Goal: Task Accomplishment & Management: Manage account settings

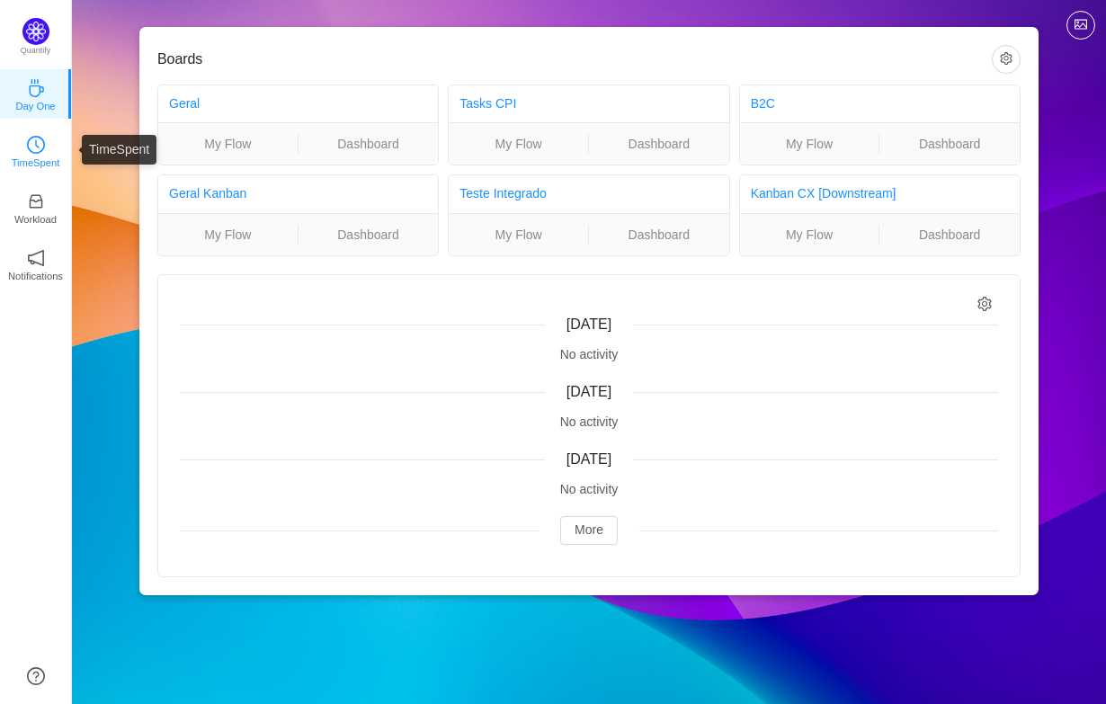
click at [45, 152] on link "TimeSpent" at bounding box center [36, 150] width 18 height 18
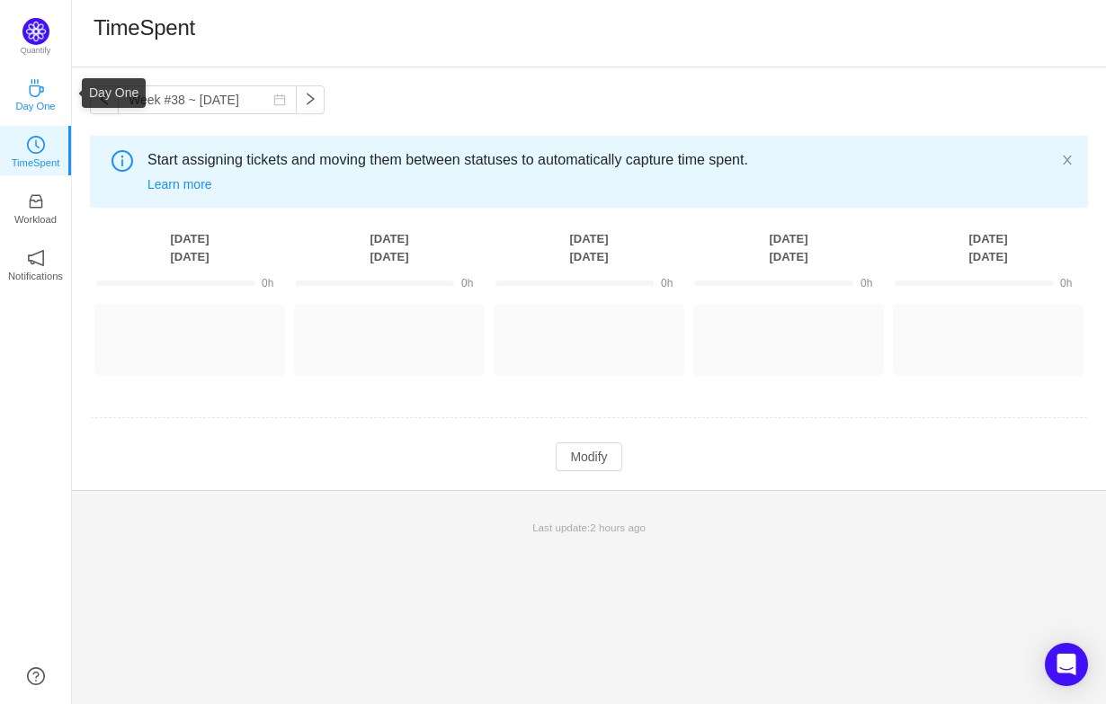
click at [37, 94] on icon "icon: coffee" at bounding box center [36, 88] width 14 height 18
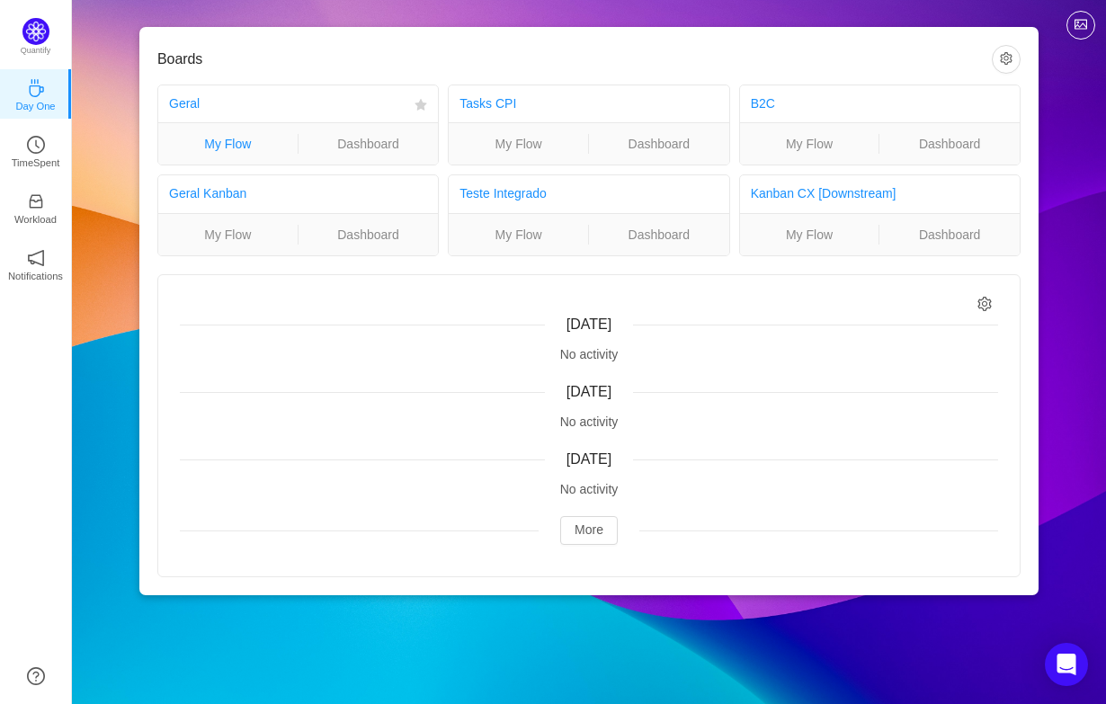
click at [258, 150] on link "My Flow" at bounding box center [227, 144] width 139 height 20
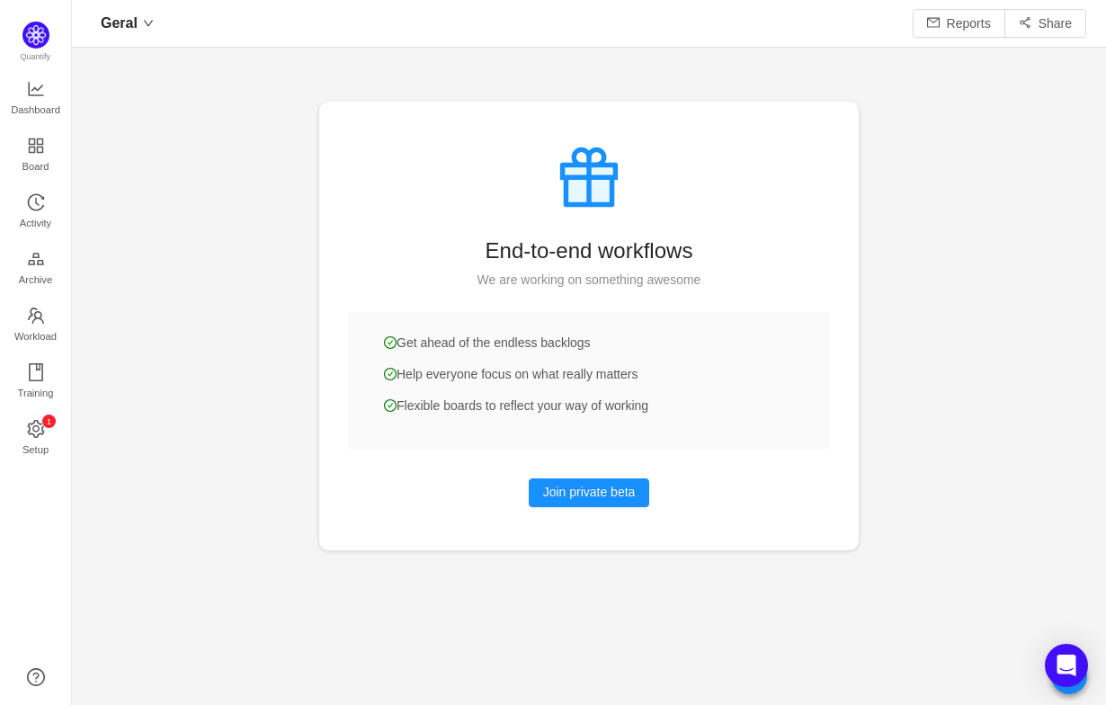
scroll to position [705, 1034]
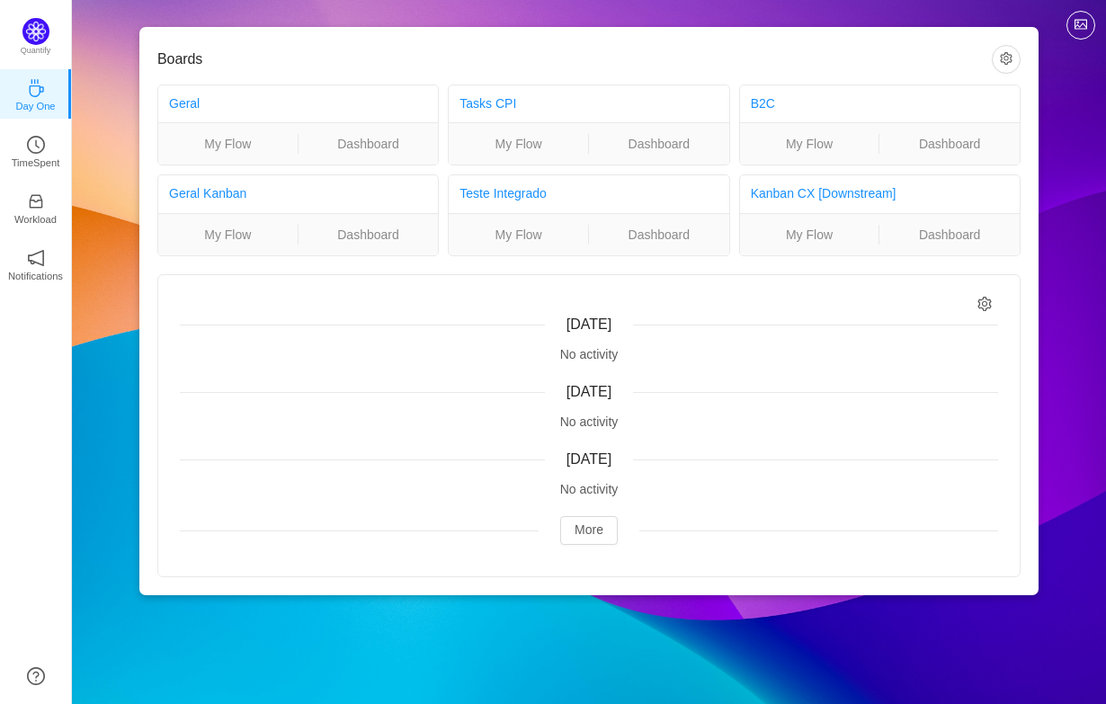
click at [604, 352] on div "No activity" at bounding box center [589, 354] width 818 height 19
click at [601, 529] on button "More" at bounding box center [589, 530] width 58 height 29
click at [986, 305] on icon "icon: setting" at bounding box center [985, 304] width 15 height 15
click at [652, 307] on div "[DATE] No activity [DATE] No activity [DATE] No activity More" at bounding box center [589, 425] width 862 height 301
click at [1006, 59] on button "button" at bounding box center [1006, 59] width 29 height 29
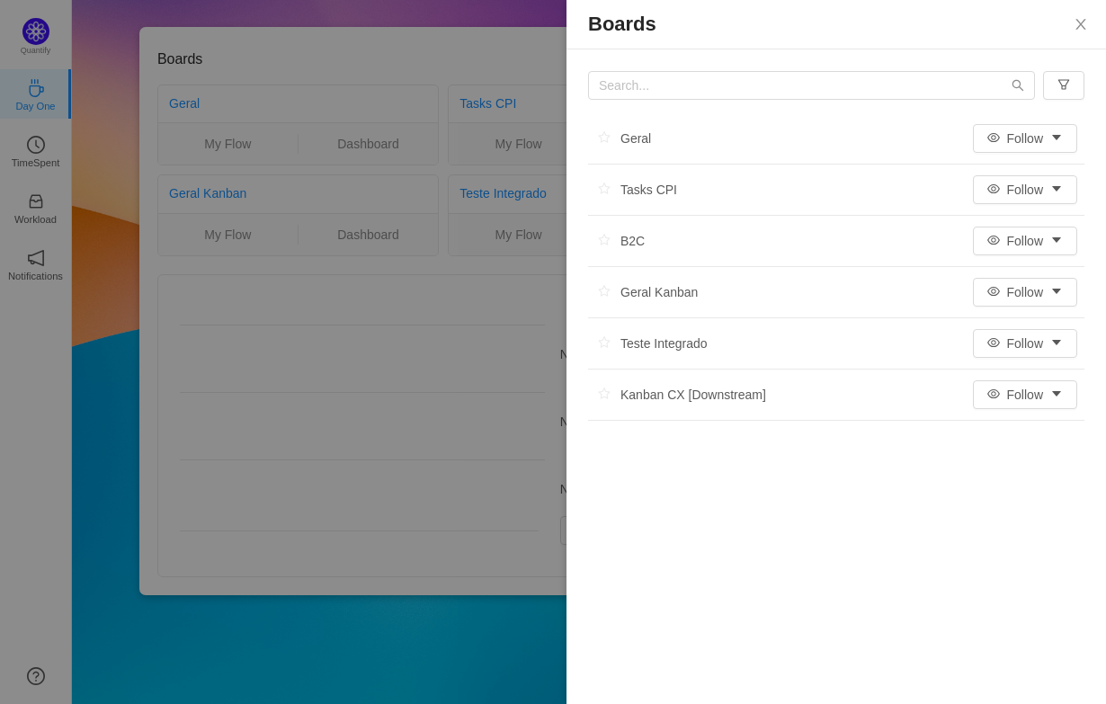
click at [363, 315] on div at bounding box center [553, 352] width 1106 height 704
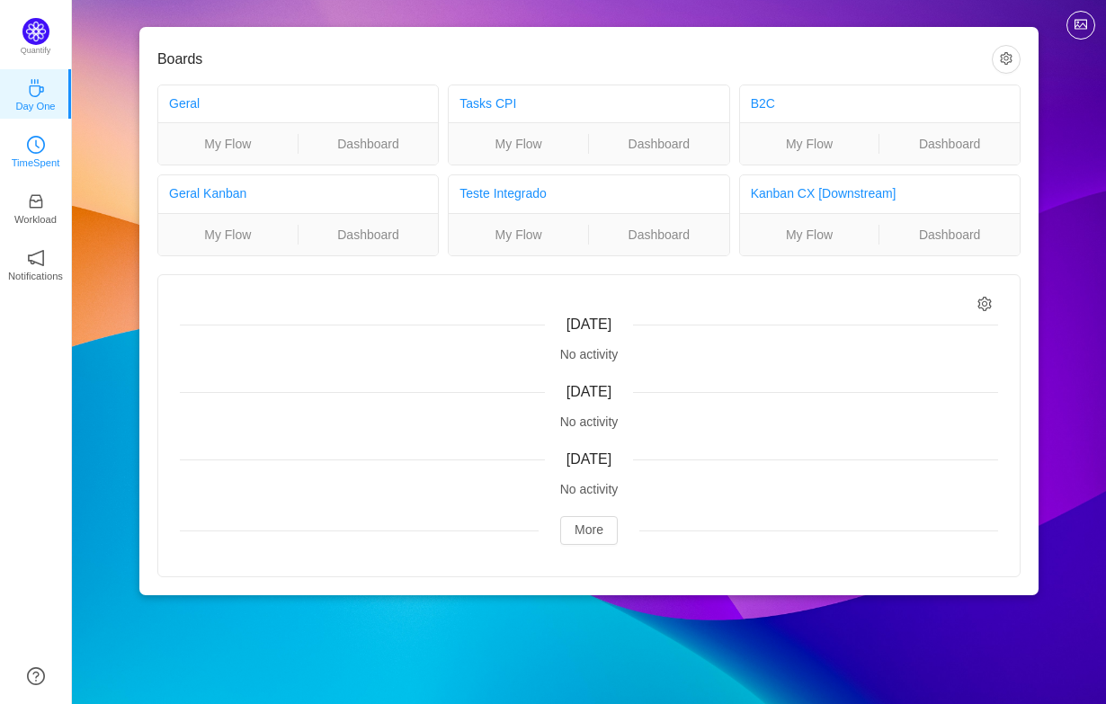
click at [48, 164] on p "TimeSpent" at bounding box center [36, 163] width 49 height 16
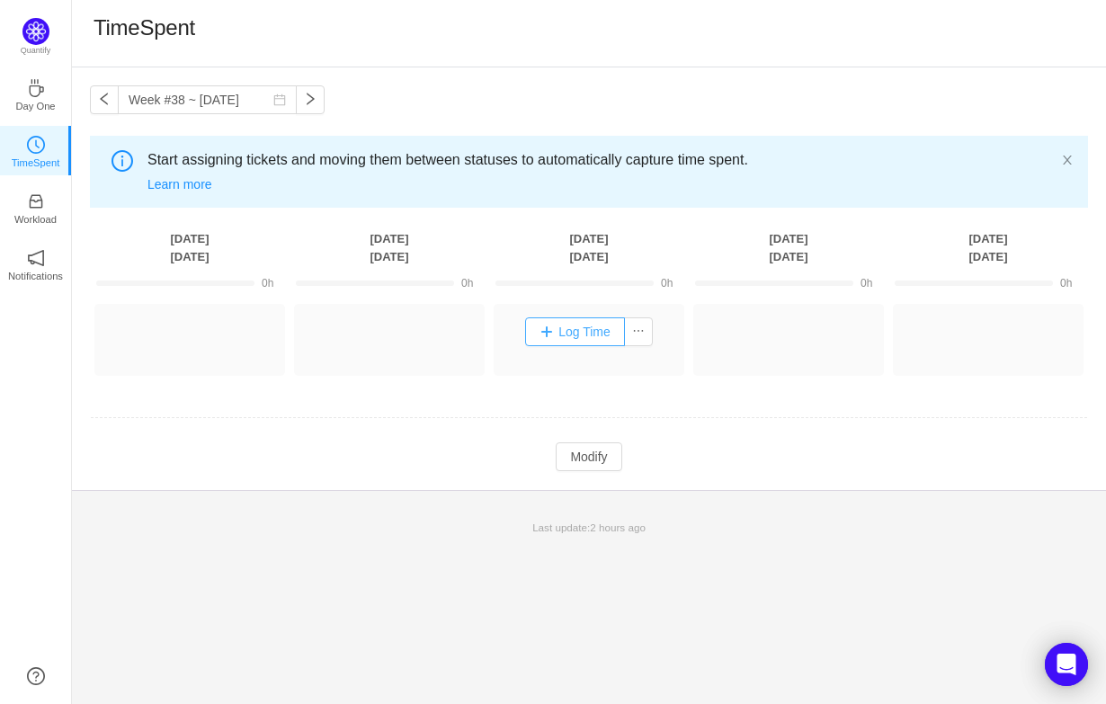
click at [559, 329] on button "Log Time" at bounding box center [575, 331] width 100 height 29
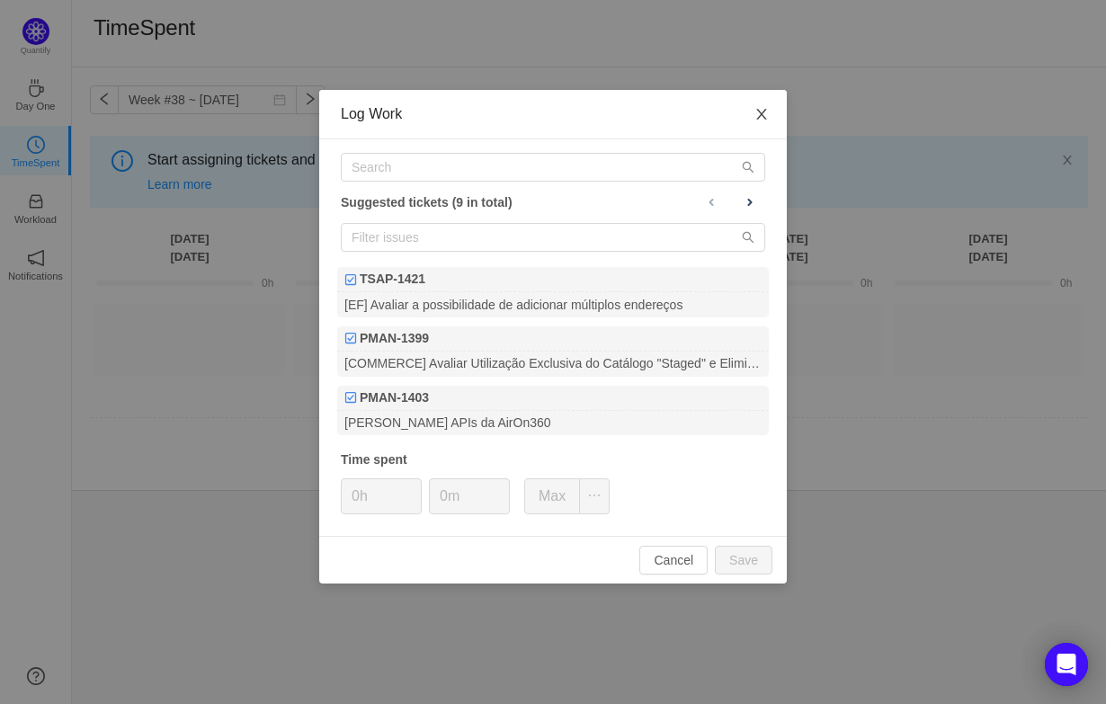
click at [763, 125] on span "Close" at bounding box center [762, 115] width 50 height 50
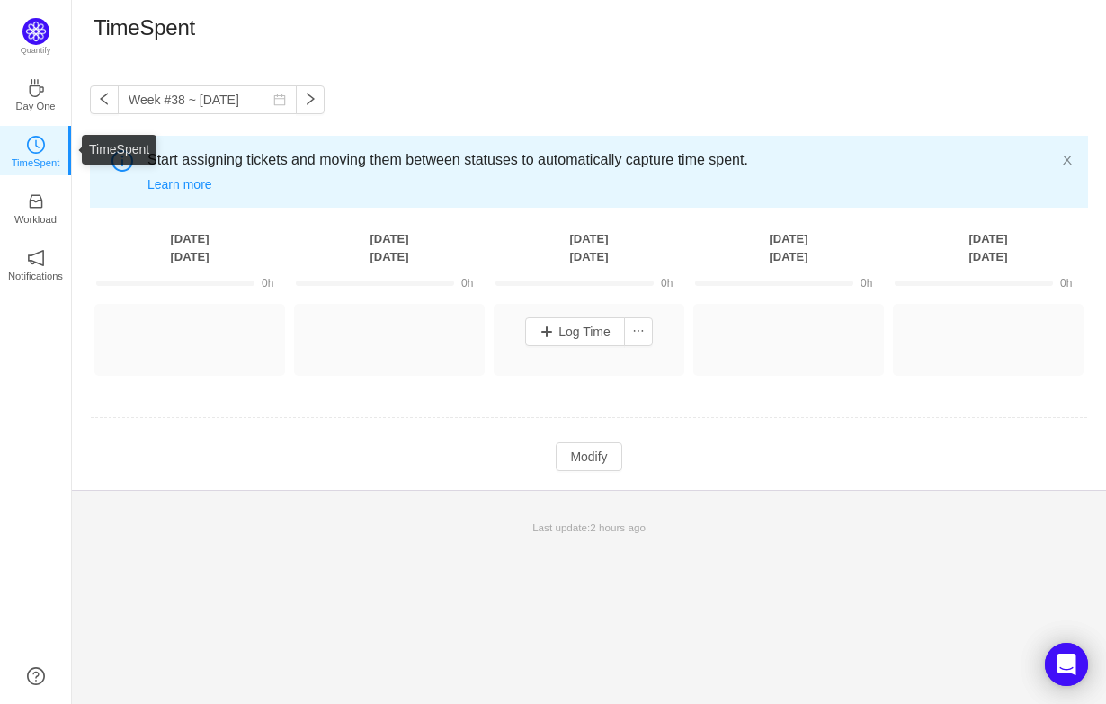
click at [35, 155] on p "TimeSpent" at bounding box center [36, 163] width 49 height 16
click at [101, 97] on button "button" at bounding box center [104, 99] width 29 height 29
click at [104, 100] on button "button" at bounding box center [104, 99] width 29 height 29
click at [110, 103] on button "button" at bounding box center [104, 99] width 29 height 29
click at [107, 102] on button "button" at bounding box center [104, 99] width 29 height 29
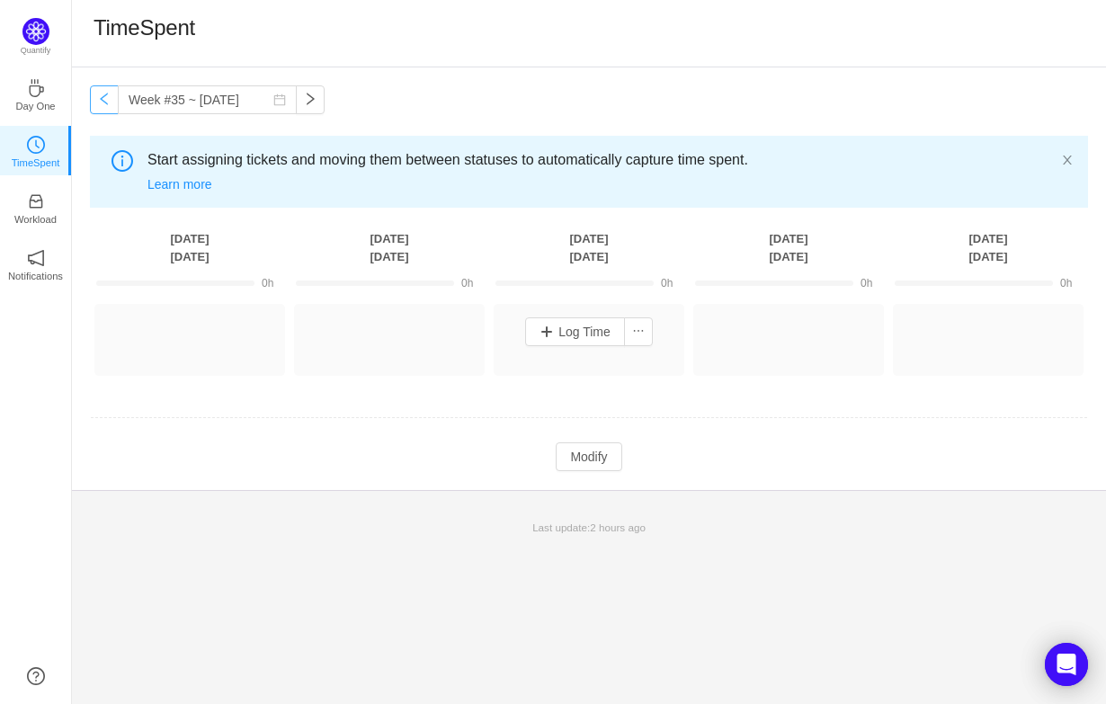
type input "Week #34 ~ Aug 18"
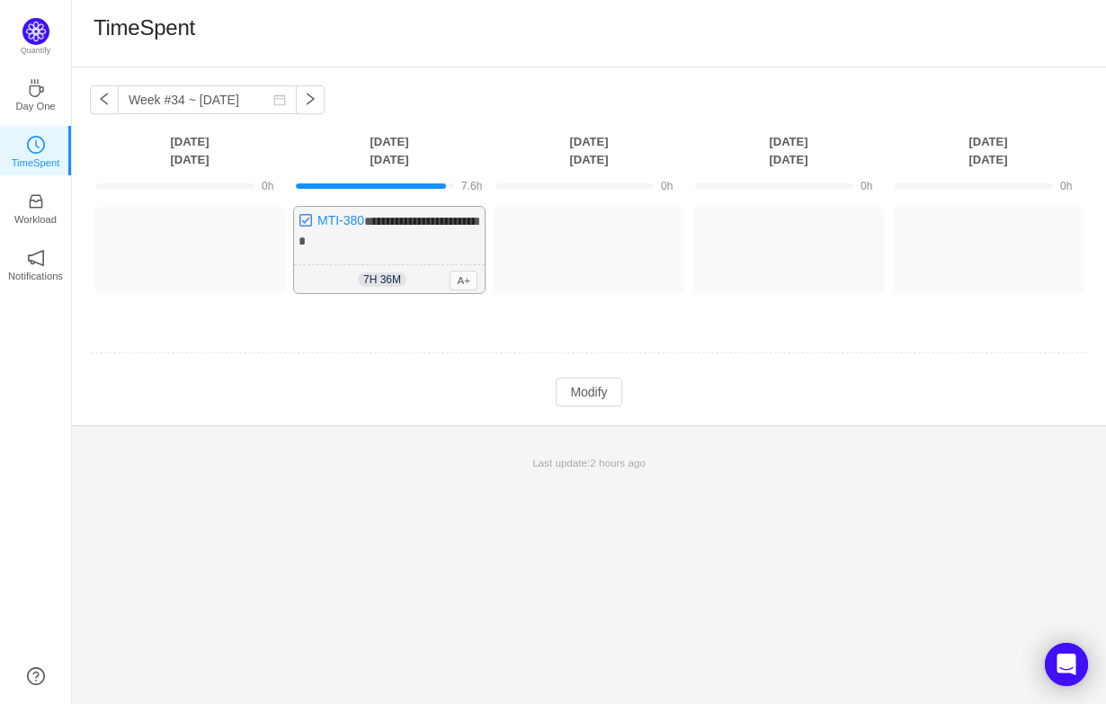
click at [420, 230] on div "**********" at bounding box center [389, 250] width 191 height 86
click at [389, 221] on span "**********" at bounding box center [388, 231] width 179 height 32
click at [307, 219] on img at bounding box center [306, 220] width 14 height 14
click at [347, 255] on div "**********" at bounding box center [389, 250] width 191 height 86
click at [389, 216] on span "**********" at bounding box center [388, 231] width 179 height 32
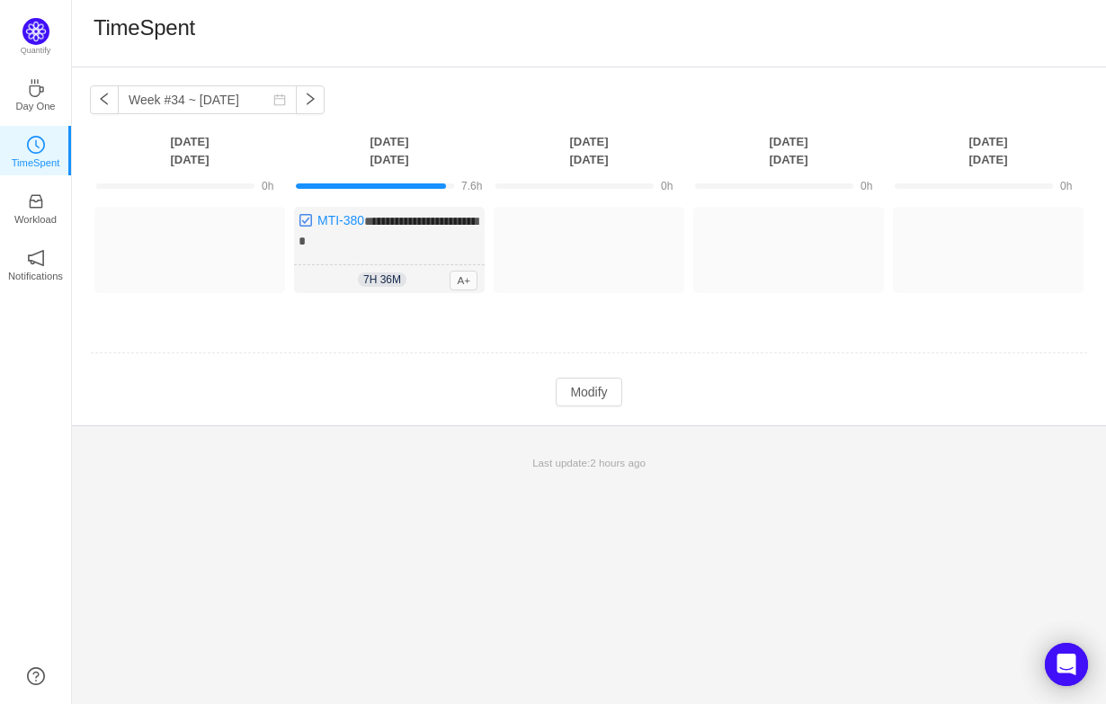
click at [380, 150] on th "Tuesday Aug 19" at bounding box center [390, 150] width 200 height 37
click at [826, 236] on button "button" at bounding box center [838, 234] width 29 height 29
click at [756, 232] on button "Log Time" at bounding box center [775, 234] width 100 height 29
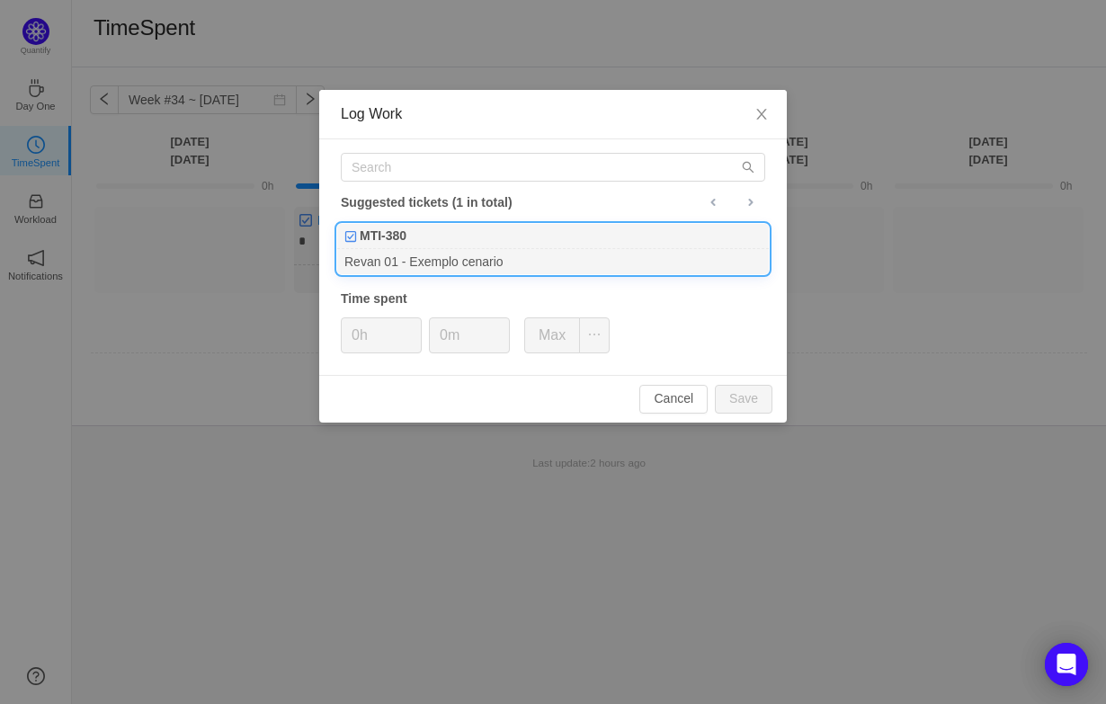
click at [352, 236] on img at bounding box center [350, 236] width 13 height 13
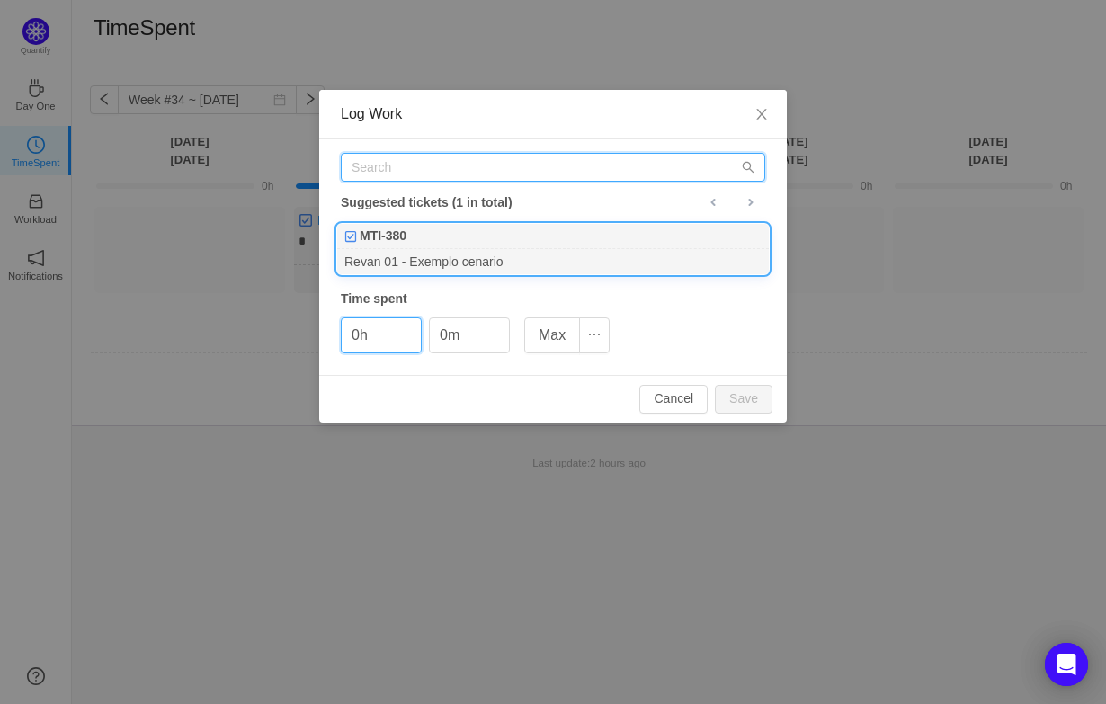
click at [407, 168] on input "text" at bounding box center [553, 167] width 425 height 29
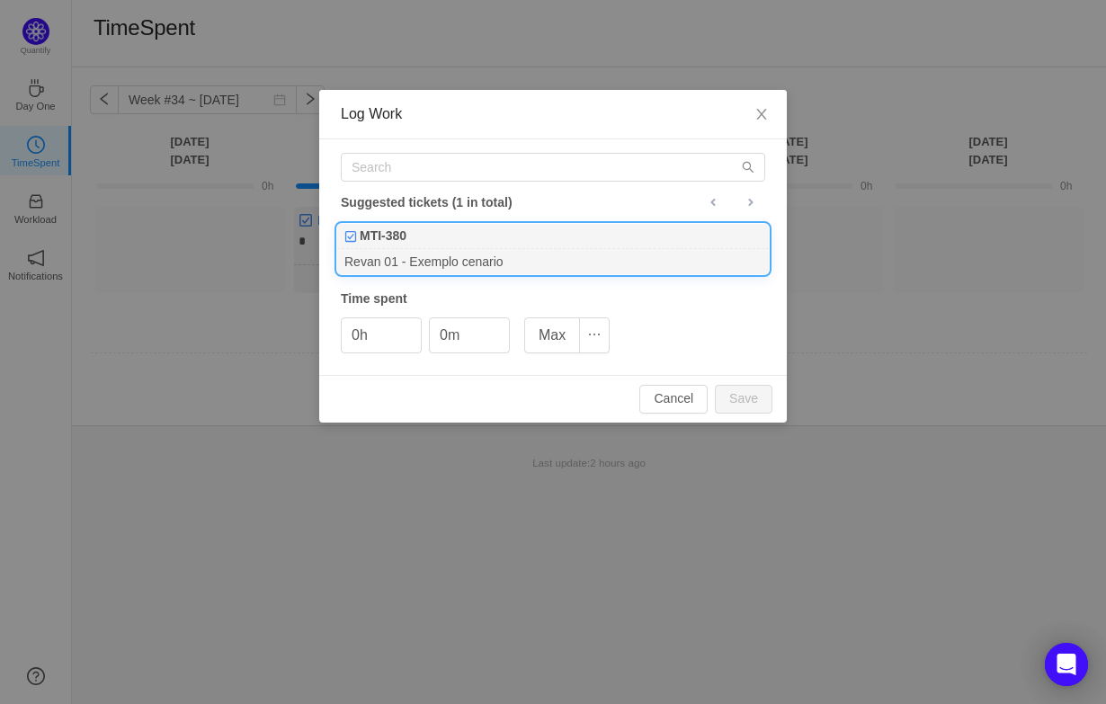
click at [355, 234] on img at bounding box center [350, 236] width 13 height 13
click at [352, 234] on img at bounding box center [350, 236] width 13 height 13
click at [399, 229] on b "MTI-380" at bounding box center [383, 236] width 47 height 19
click at [563, 384] on div "Cancel Save" at bounding box center [553, 399] width 468 height 48
click at [575, 161] on input "text" at bounding box center [553, 167] width 425 height 29
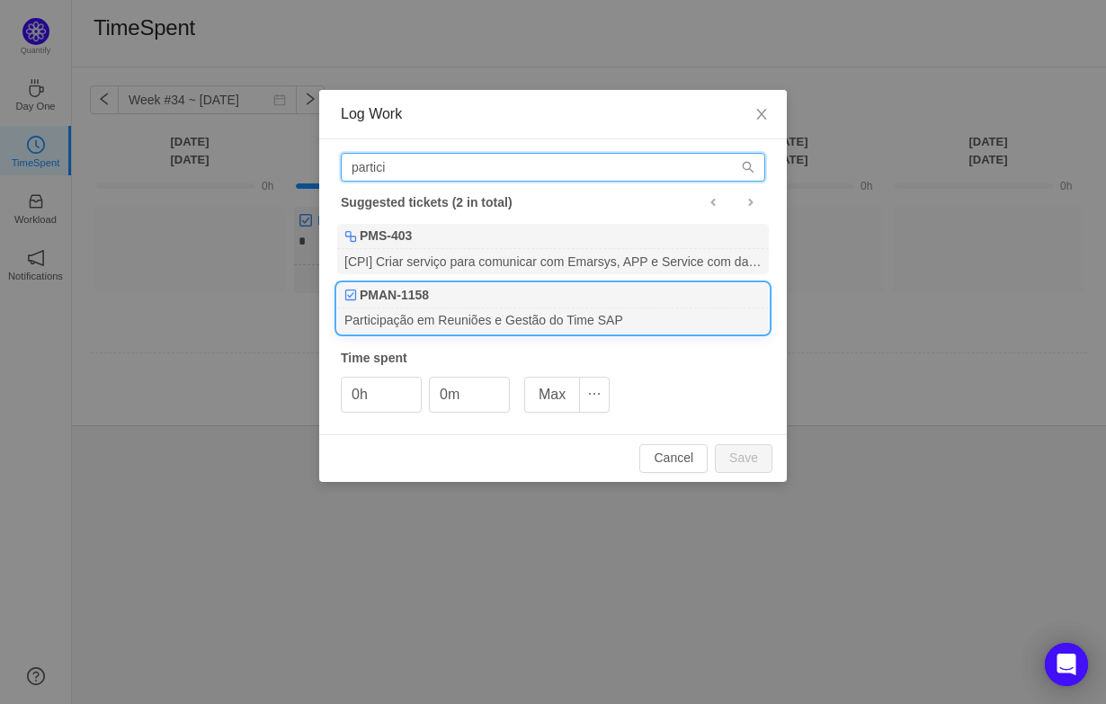
type input "partici"
click at [535, 311] on div "Participação em Reuniões e Gestão do Time SAP" at bounding box center [553, 320] width 432 height 24
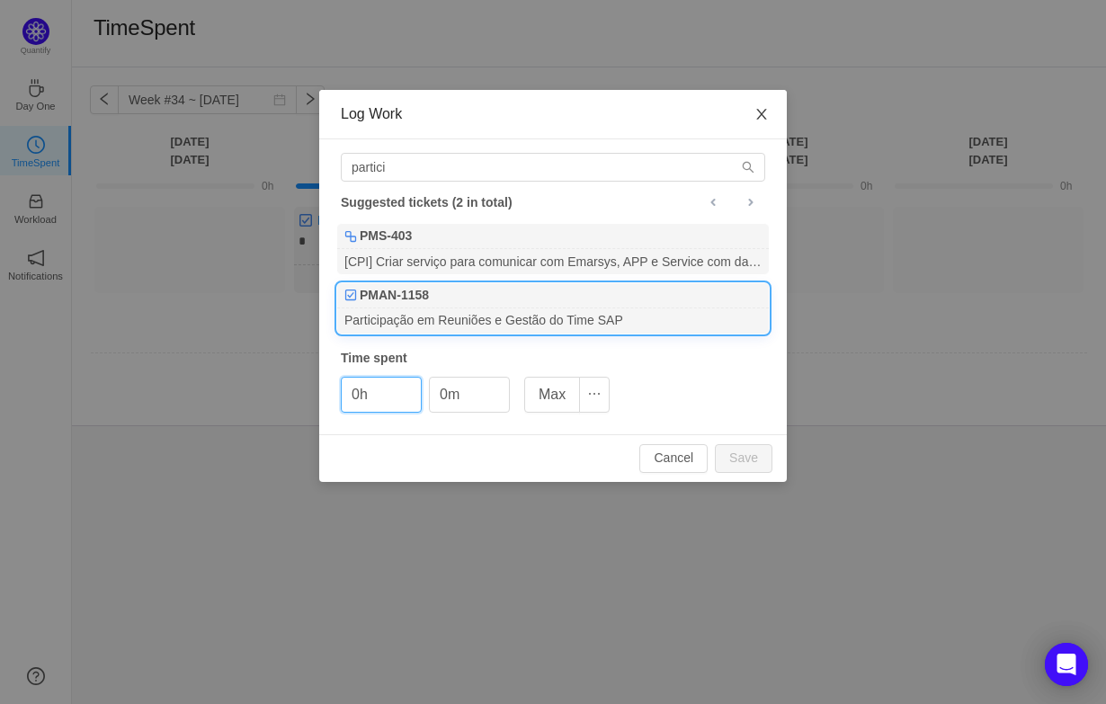
click at [765, 118] on icon "icon: close" at bounding box center [762, 114] width 14 height 14
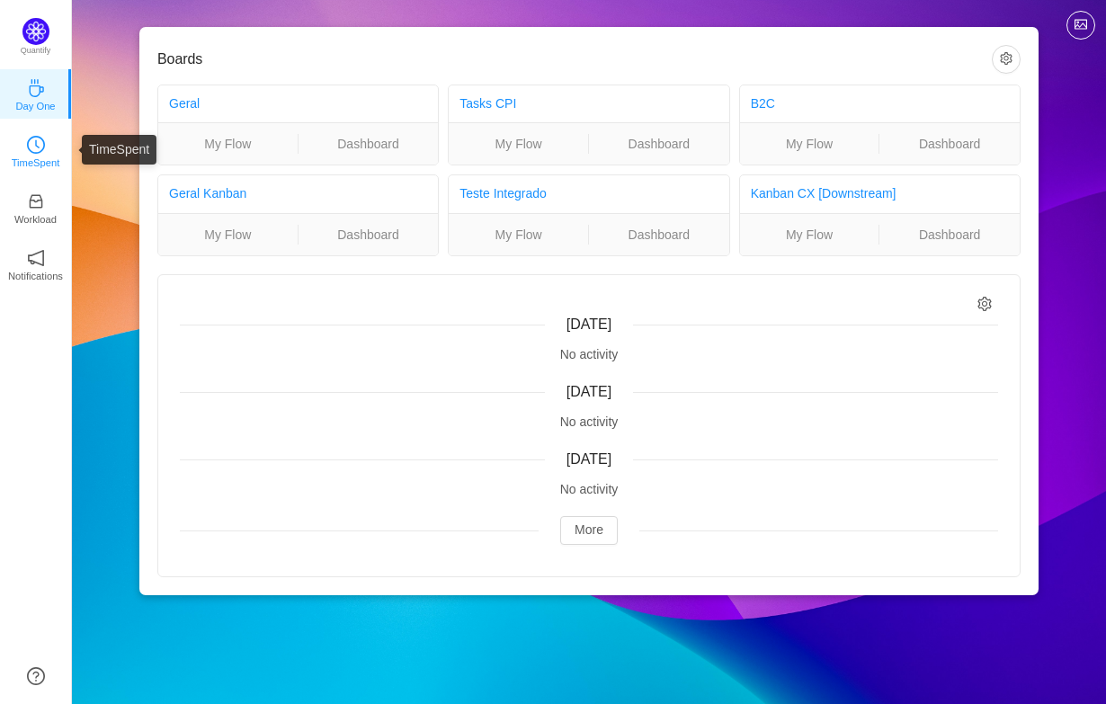
click at [39, 155] on p "TimeSpent" at bounding box center [36, 163] width 49 height 16
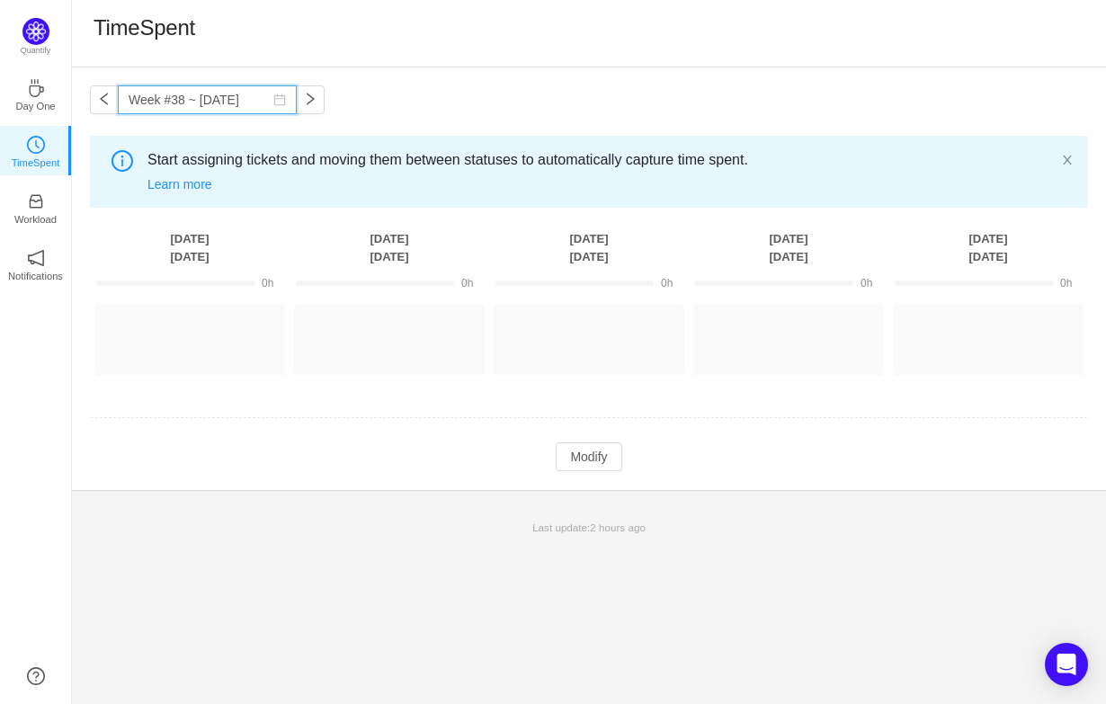
click at [193, 105] on input "Week #38 ~ [DATE]" at bounding box center [207, 99] width 179 height 29
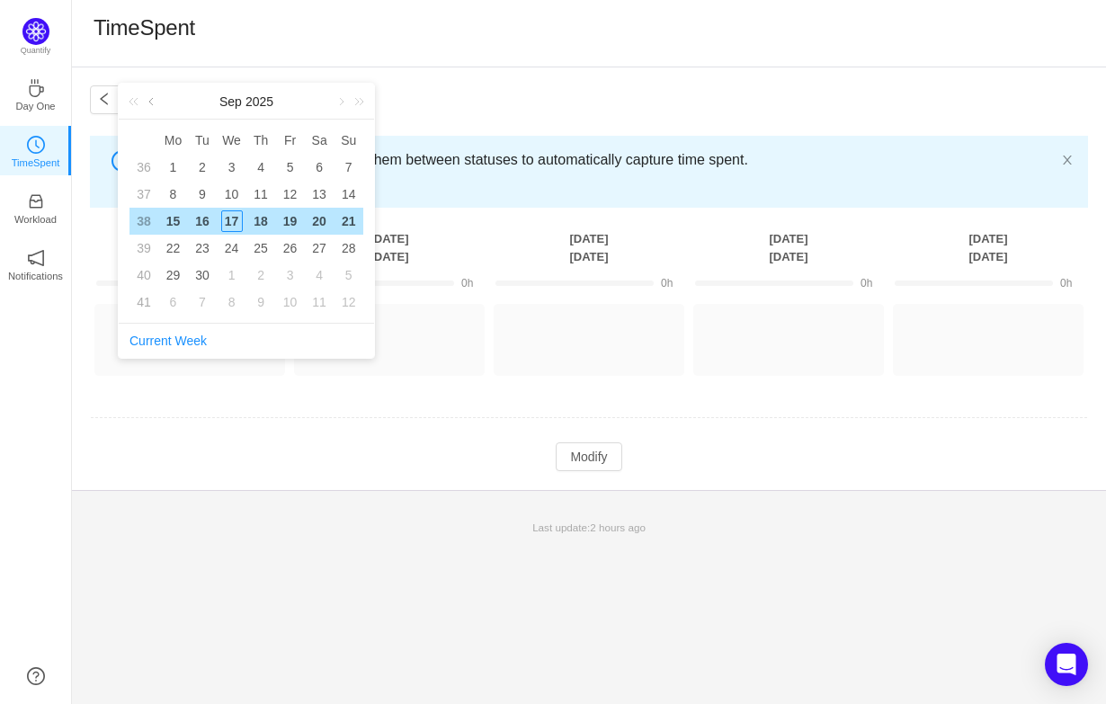
click at [153, 102] on link at bounding box center [153, 102] width 16 height 36
click at [260, 246] on div "21" at bounding box center [261, 248] width 22 height 22
type input "Week #34 ~ [DATE]"
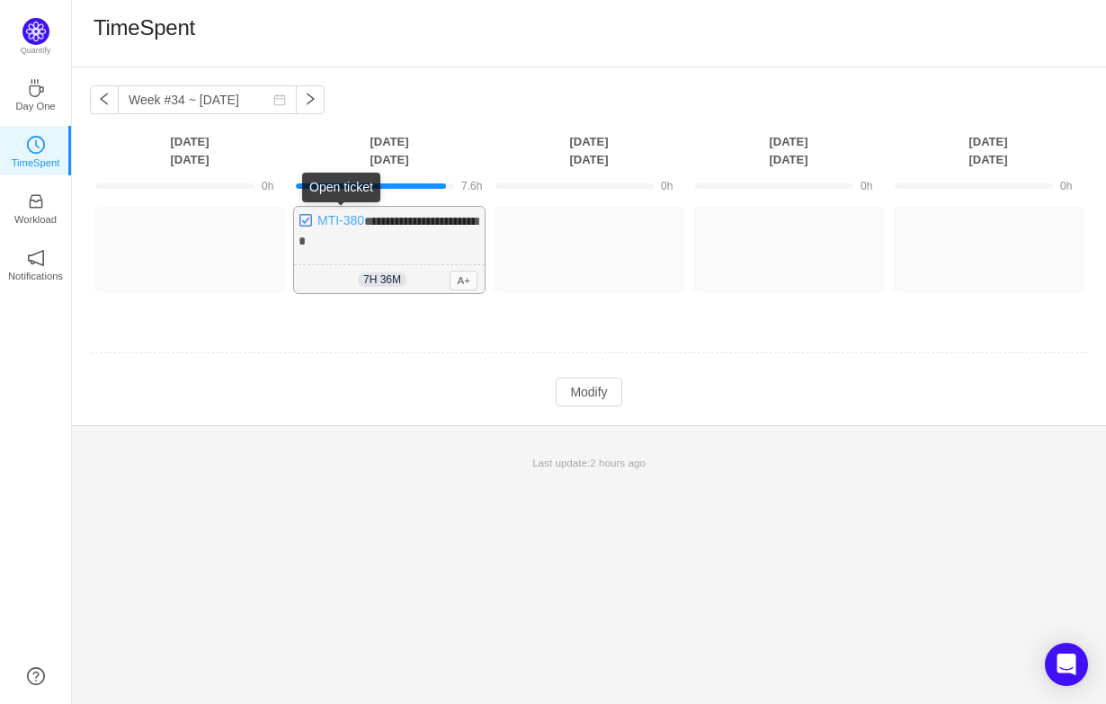
click at [339, 215] on link "MTI-380" at bounding box center [340, 220] width 47 height 14
click at [45, 198] on link "Workload" at bounding box center [36, 207] width 18 height 18
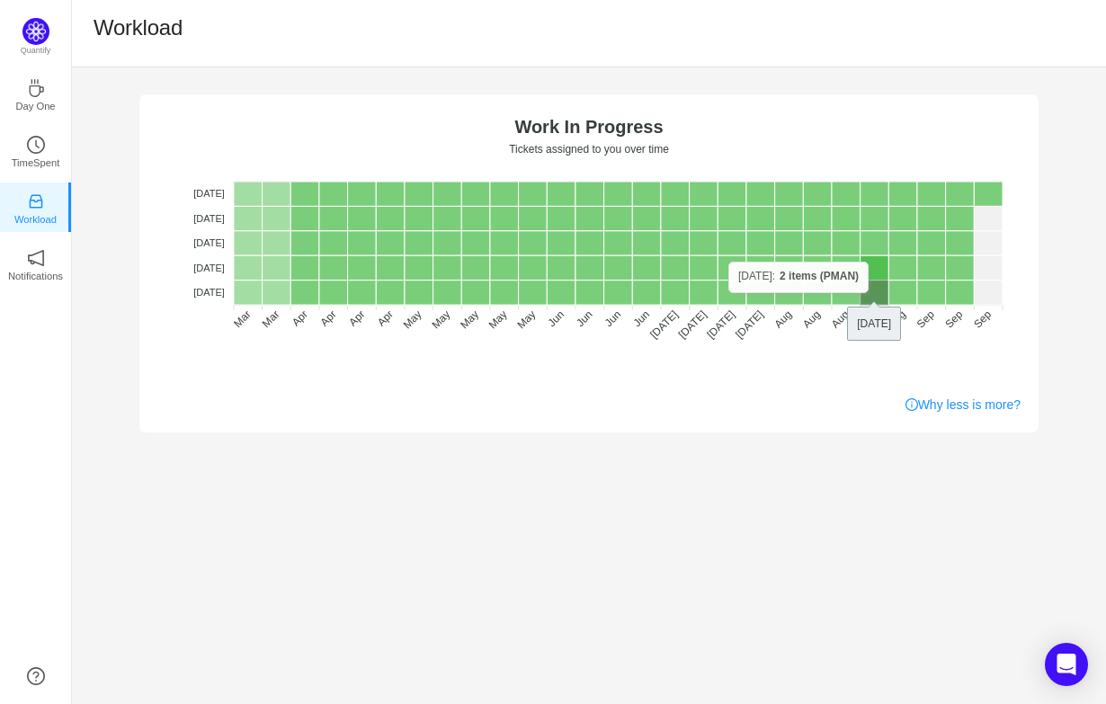
click at [868, 293] on rect at bounding box center [875, 293] width 29 height 24
click at [31, 142] on icon "icon: clock-circle" at bounding box center [36, 145] width 18 height 18
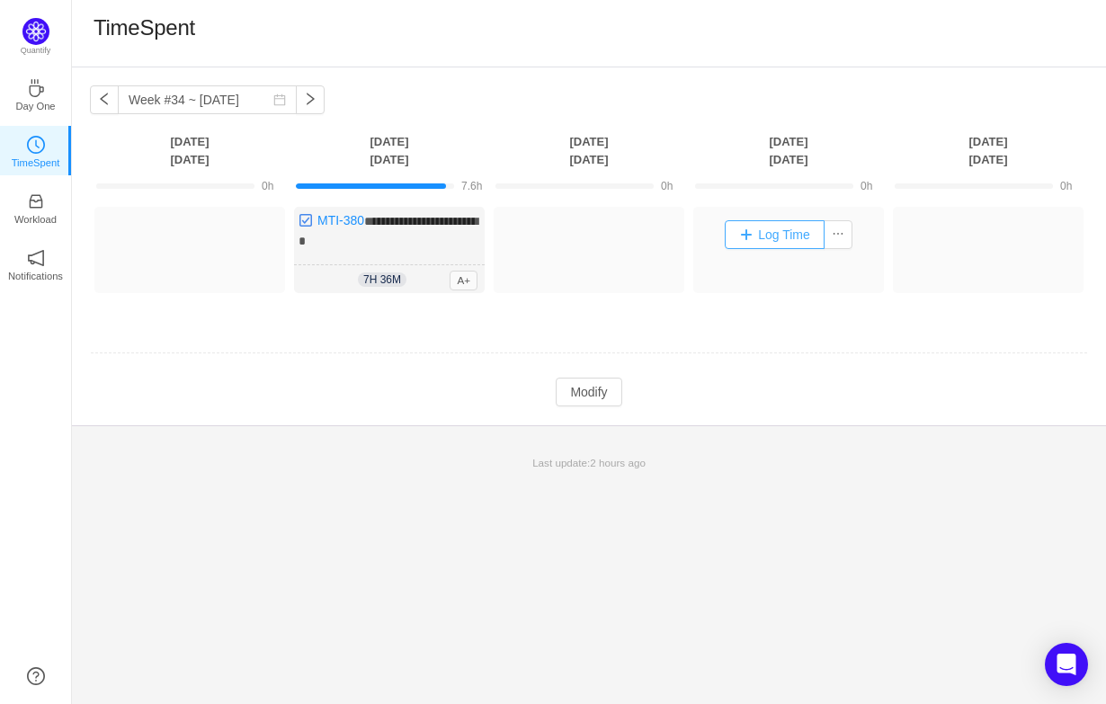
click at [776, 240] on button "Log Time" at bounding box center [775, 234] width 100 height 29
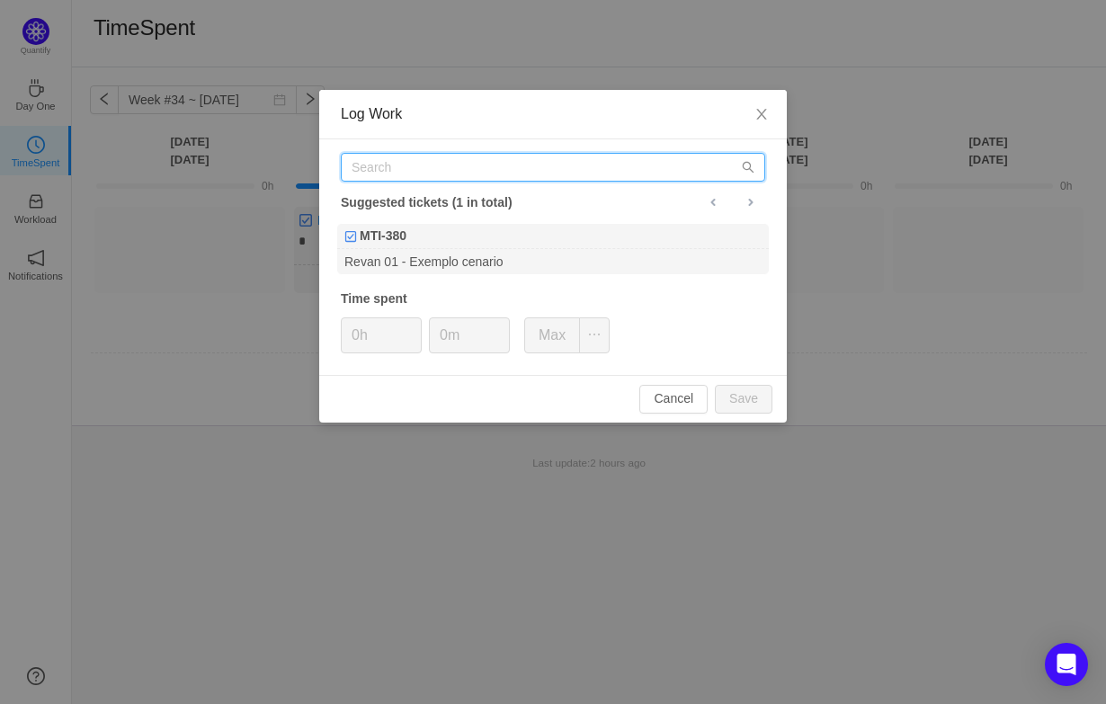
click at [578, 166] on input "text" at bounding box center [553, 167] width 425 height 29
click at [845, 332] on div "Log Work Suggested tickets (1 in total) MTI-380 Revan 01 - Exemplo cenario Time…" at bounding box center [553, 352] width 1106 height 704
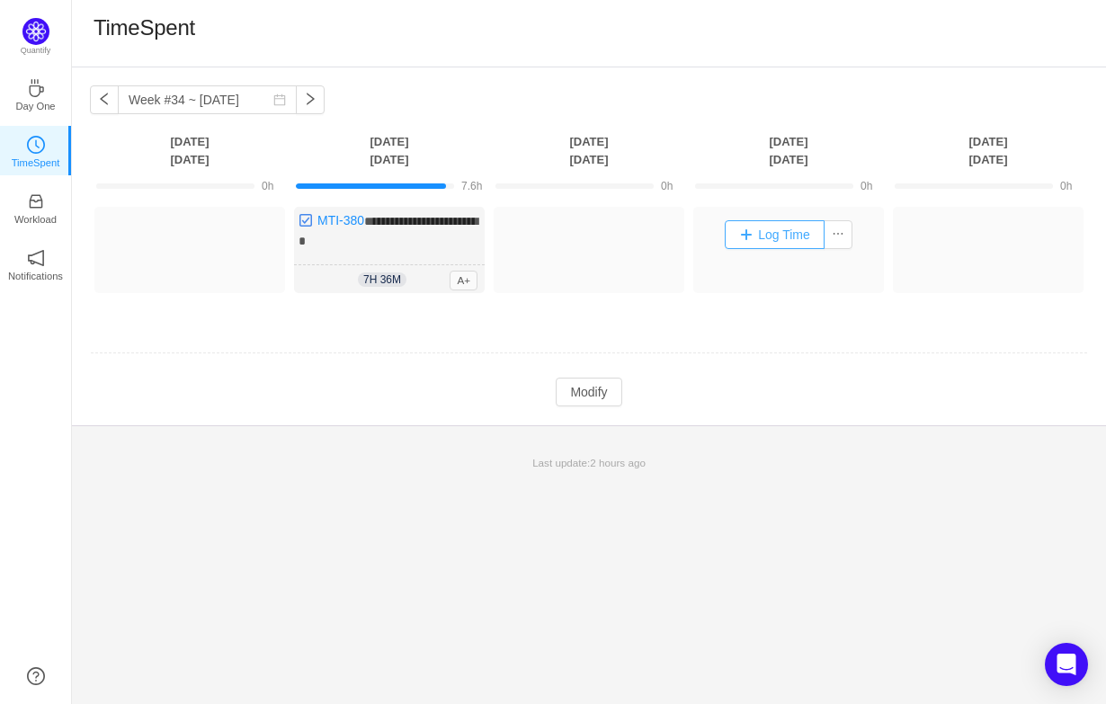
click at [785, 239] on button "Log Time" at bounding box center [775, 234] width 100 height 29
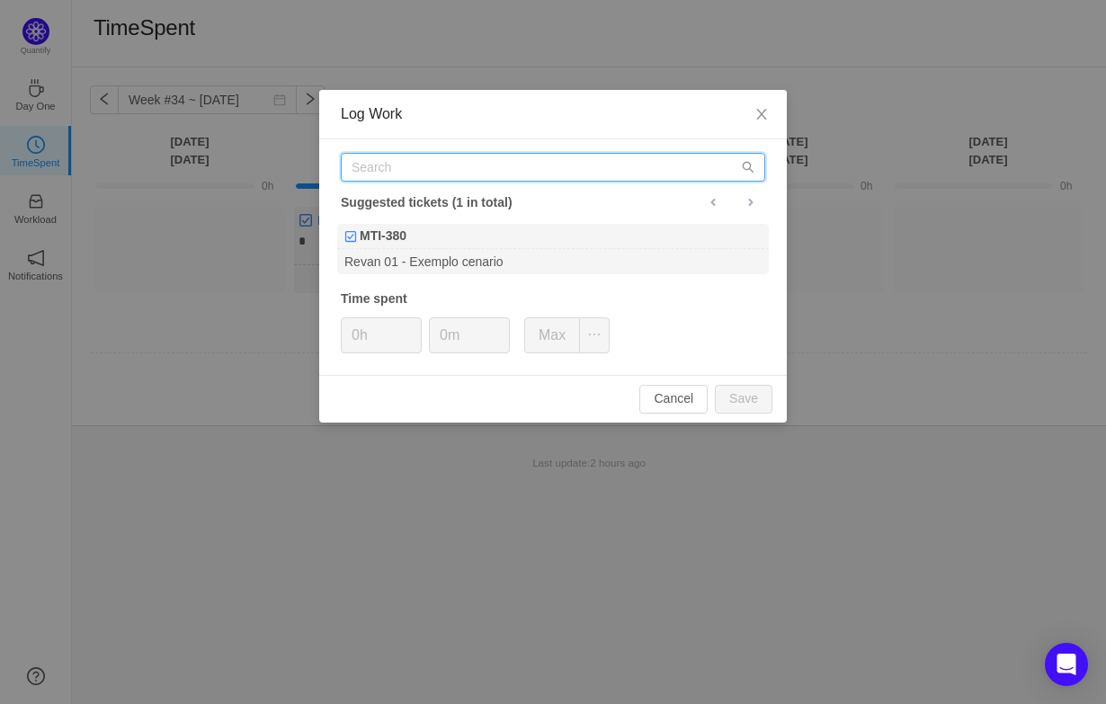
click at [470, 160] on input "text" at bounding box center [553, 167] width 425 height 29
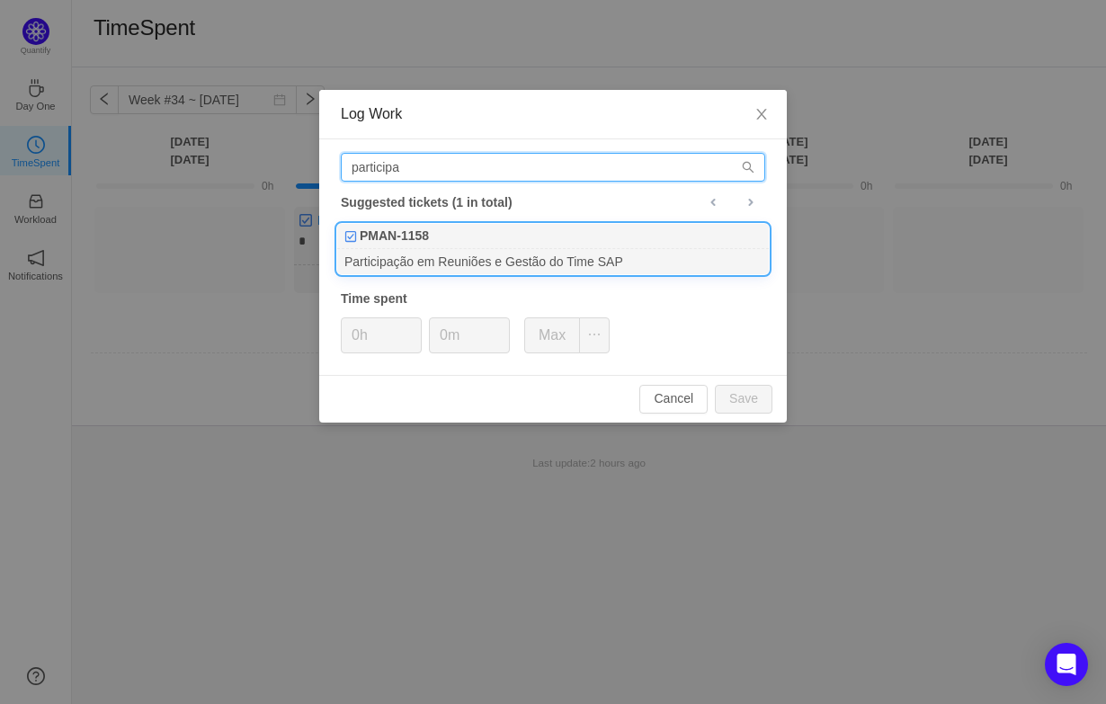
type input "participa"
click at [450, 249] on div "Participação em Reuniões e Gestão do Time SAP" at bounding box center [553, 261] width 432 height 24
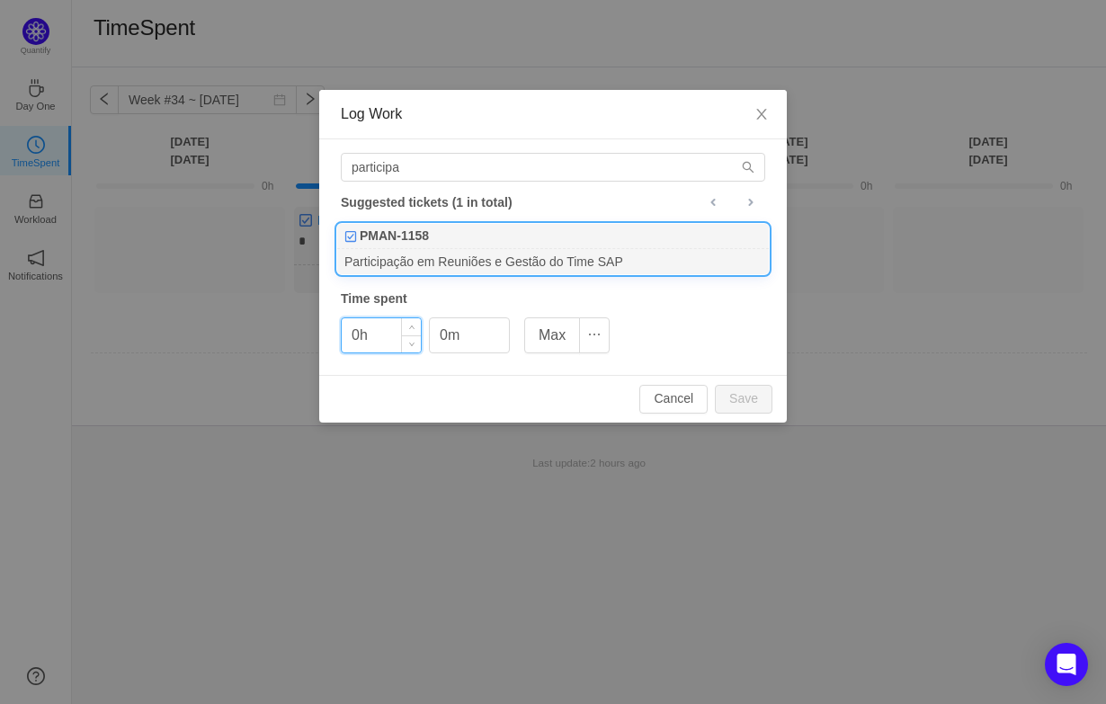
click at [385, 338] on input "0h" at bounding box center [381, 335] width 79 height 34
drag, startPoint x: 392, startPoint y: 336, endPoint x: 335, endPoint y: 335, distance: 57.6
click at [335, 335] on div "participa Suggested tickets (1 in total) PMAN-1158 Participação em Reuniões e G…" at bounding box center [553, 257] width 468 height 236
click at [480, 373] on div "participa Suggested tickets (1 in total) PMAN-1158 Participação em Reuniões e G…" at bounding box center [553, 257] width 468 height 236
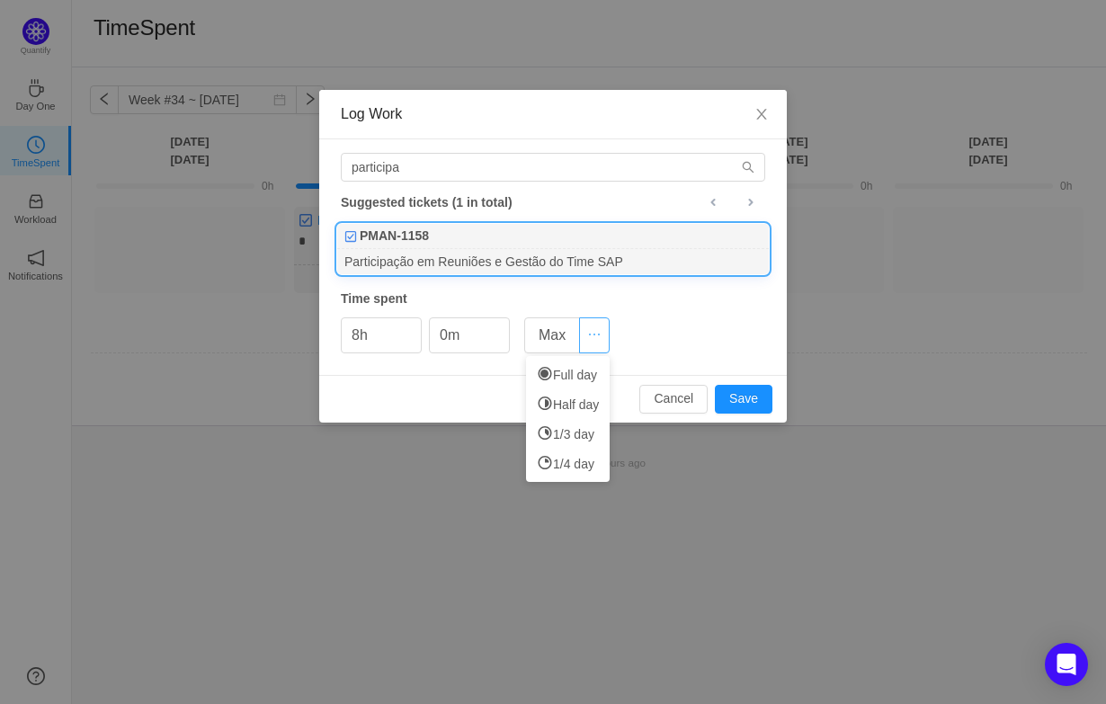
click at [591, 347] on button "button" at bounding box center [594, 335] width 31 height 36
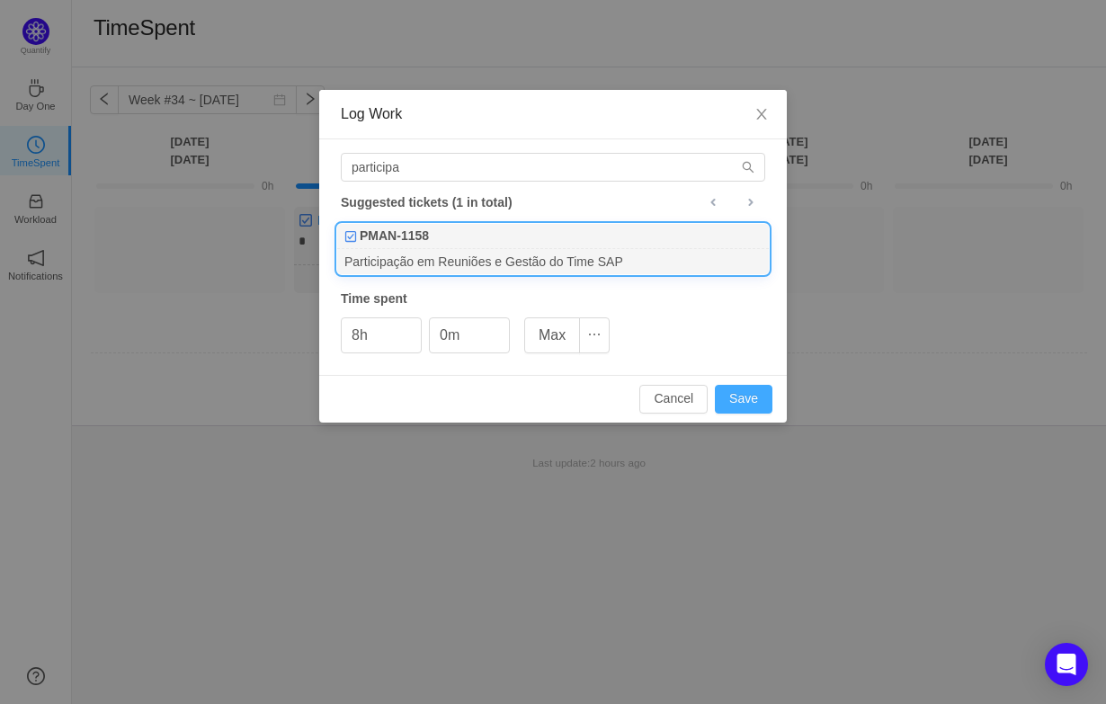
click at [750, 391] on button "Save" at bounding box center [744, 399] width 58 height 29
type input "0h"
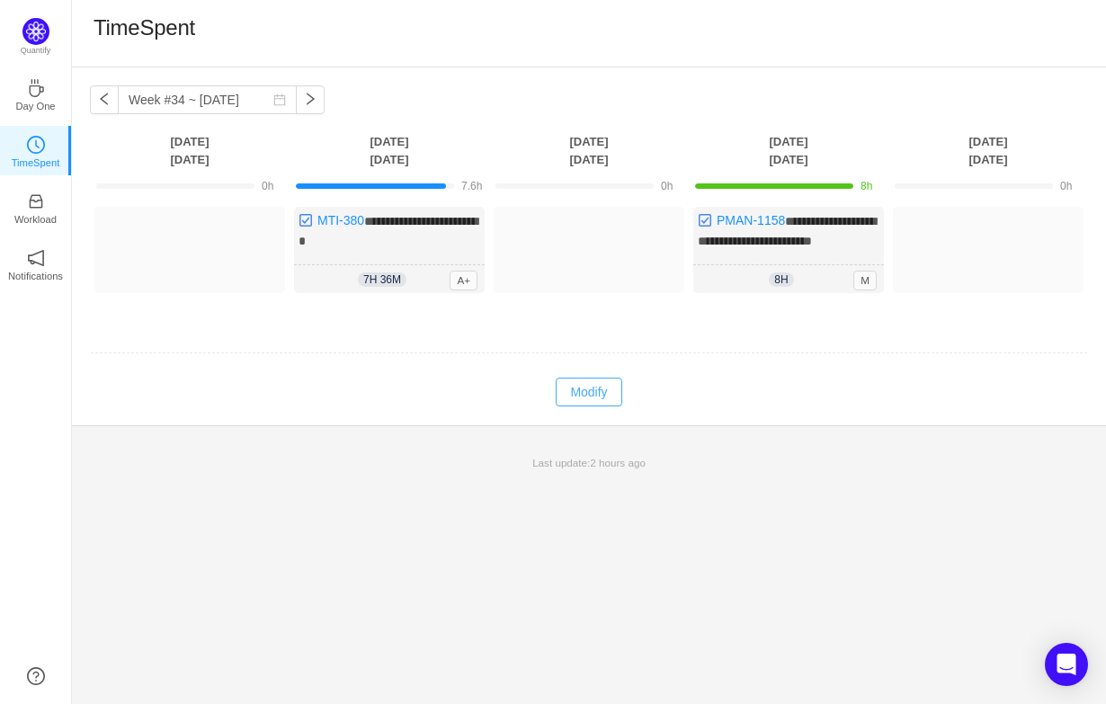
click at [602, 405] on button "Modify" at bounding box center [589, 392] width 66 height 29
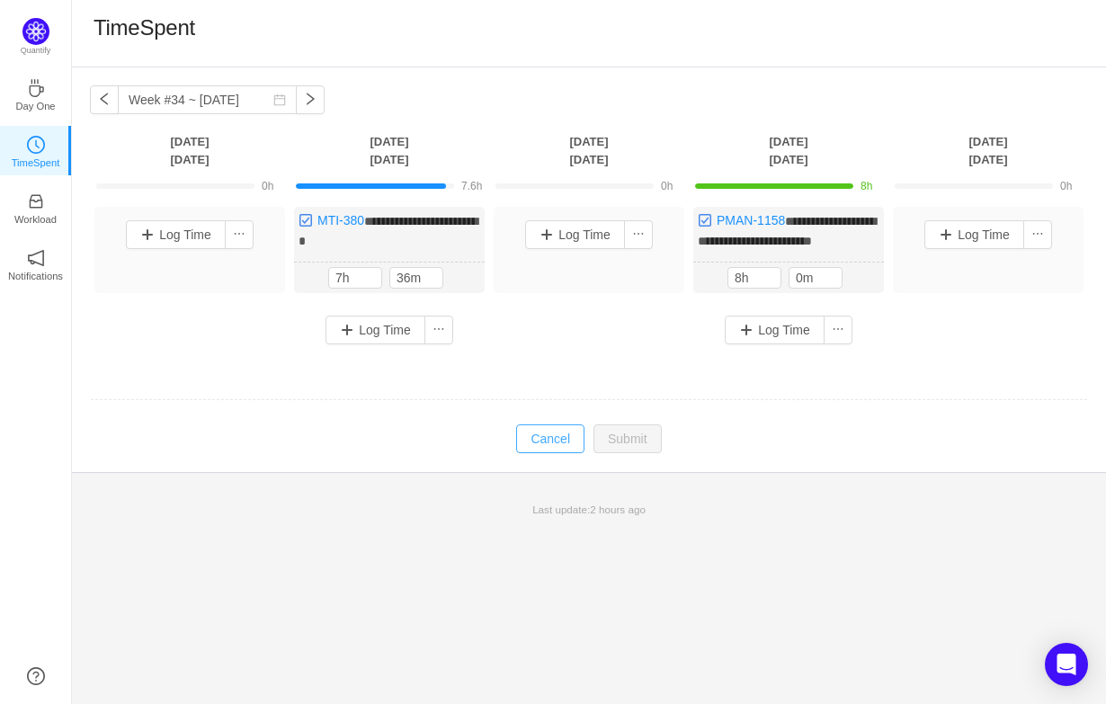
click at [565, 453] on button "Cancel" at bounding box center [550, 439] width 68 height 29
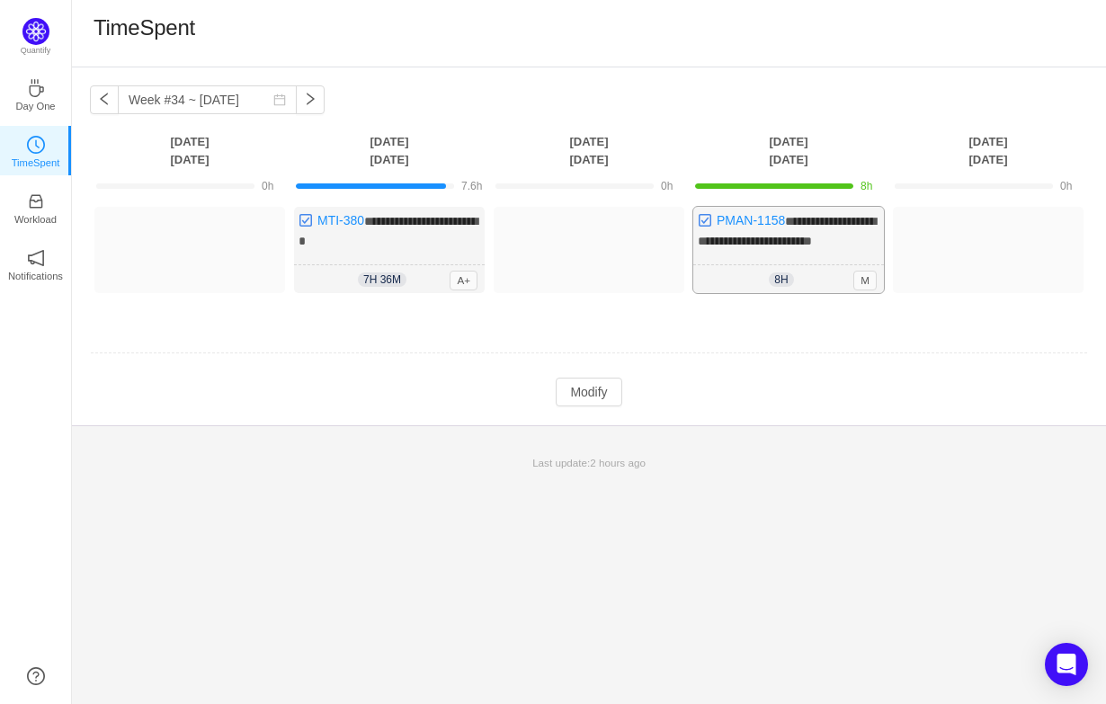
click at [796, 240] on span "**********" at bounding box center [787, 231] width 178 height 32
click at [792, 139] on th "Thursday Aug 21" at bounding box center [789, 150] width 200 height 37
click at [34, 94] on icon "icon: coffee" at bounding box center [36, 88] width 18 height 18
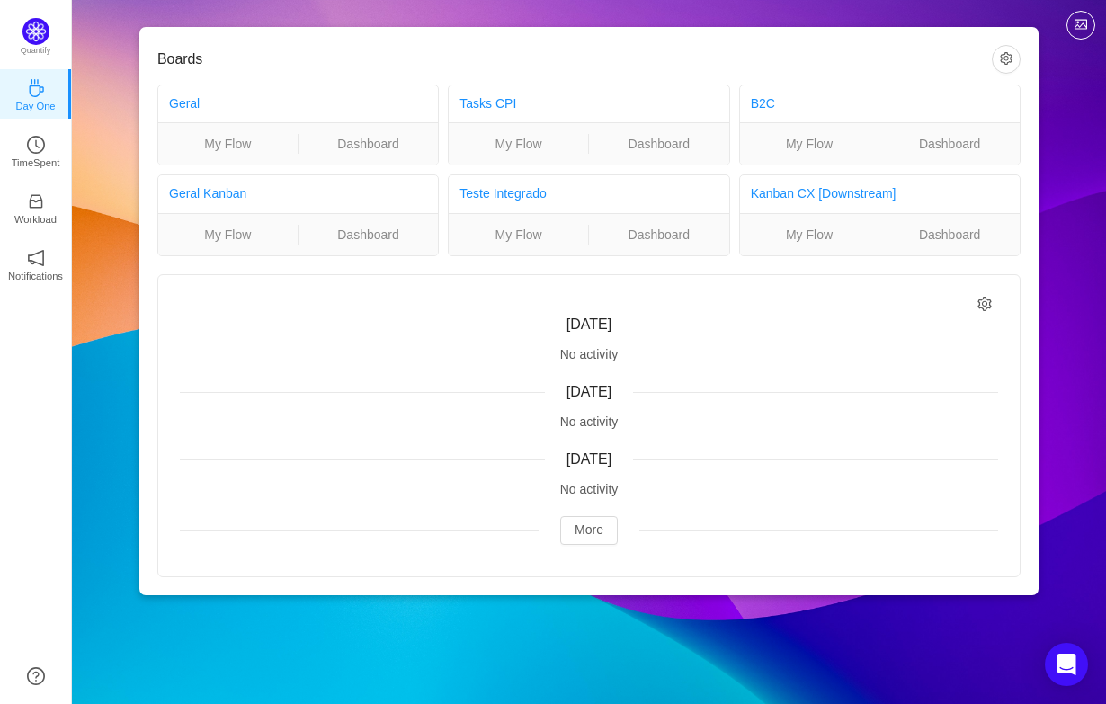
click at [581, 357] on div "No activity" at bounding box center [589, 354] width 818 height 19
click at [598, 524] on button "More" at bounding box center [589, 530] width 58 height 29
click at [976, 308] on div "Today No activity Yesterday No activity Monday, September 15 No activity More" at bounding box center [589, 425] width 862 height 301
click at [984, 306] on icon "icon: setting" at bounding box center [986, 303] width 14 height 15
click at [841, 290] on div "Today No activity Yesterday No activity Monday, September 15 No activity More" at bounding box center [589, 425] width 862 height 301
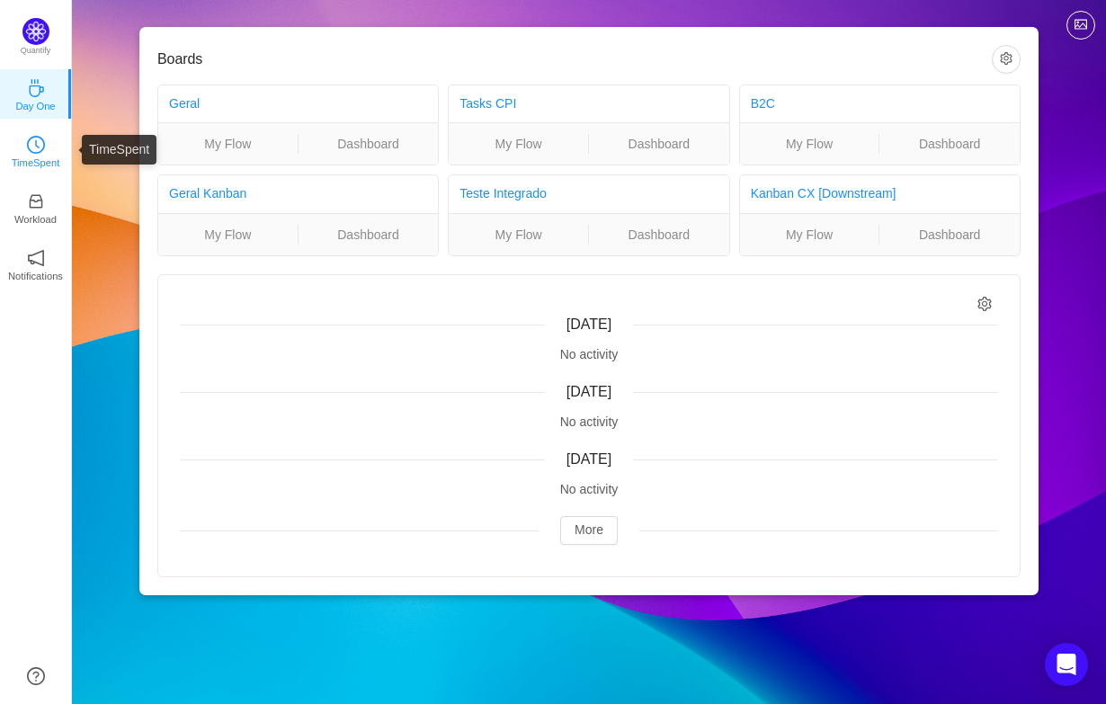
click at [29, 156] on p "TimeSpent" at bounding box center [36, 163] width 49 height 16
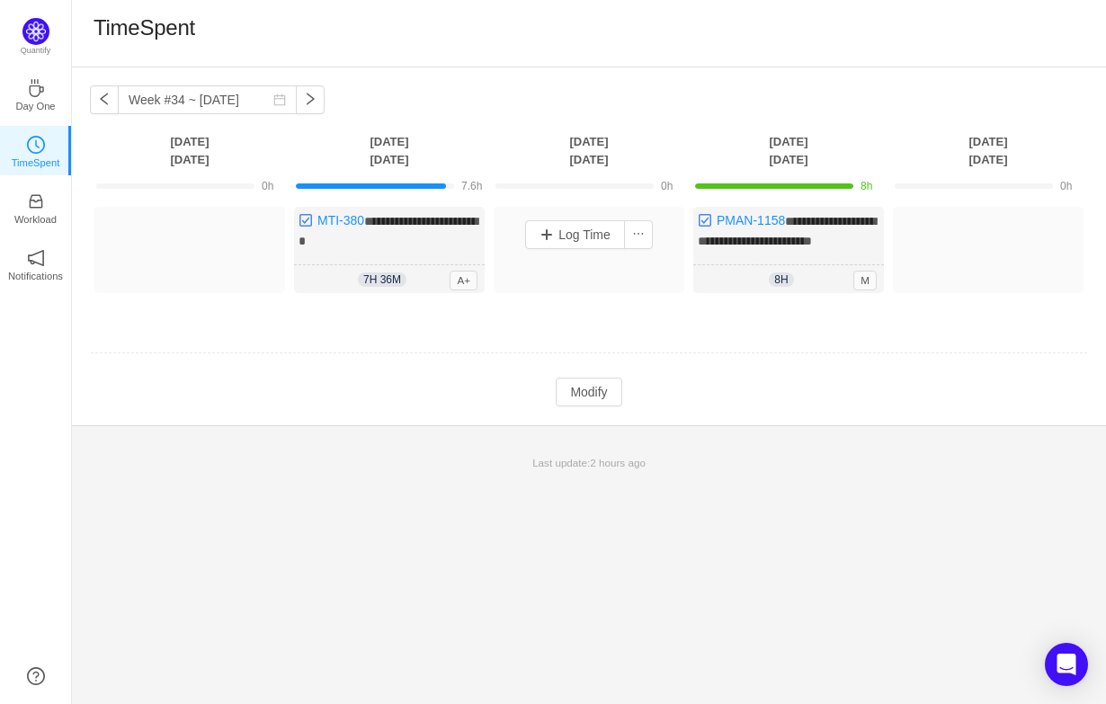
click at [577, 262] on div "Log Time" at bounding box center [589, 250] width 191 height 86
click at [575, 236] on button "Log Time" at bounding box center [575, 234] width 100 height 29
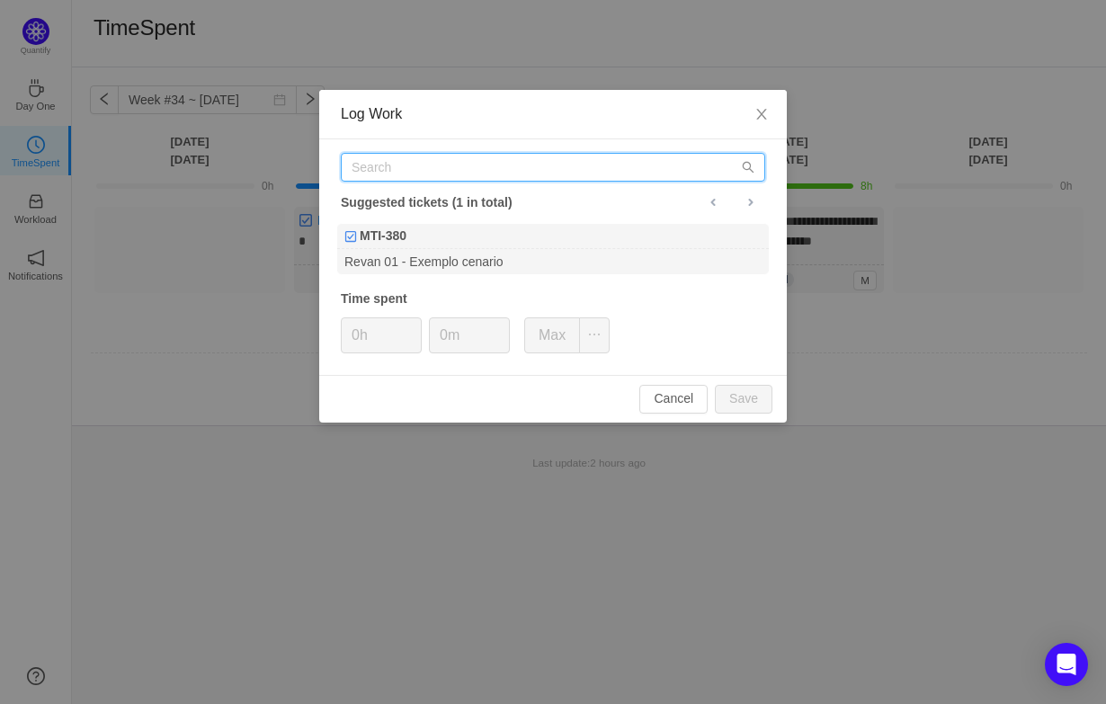
click at [508, 168] on input "text" at bounding box center [553, 167] width 425 height 29
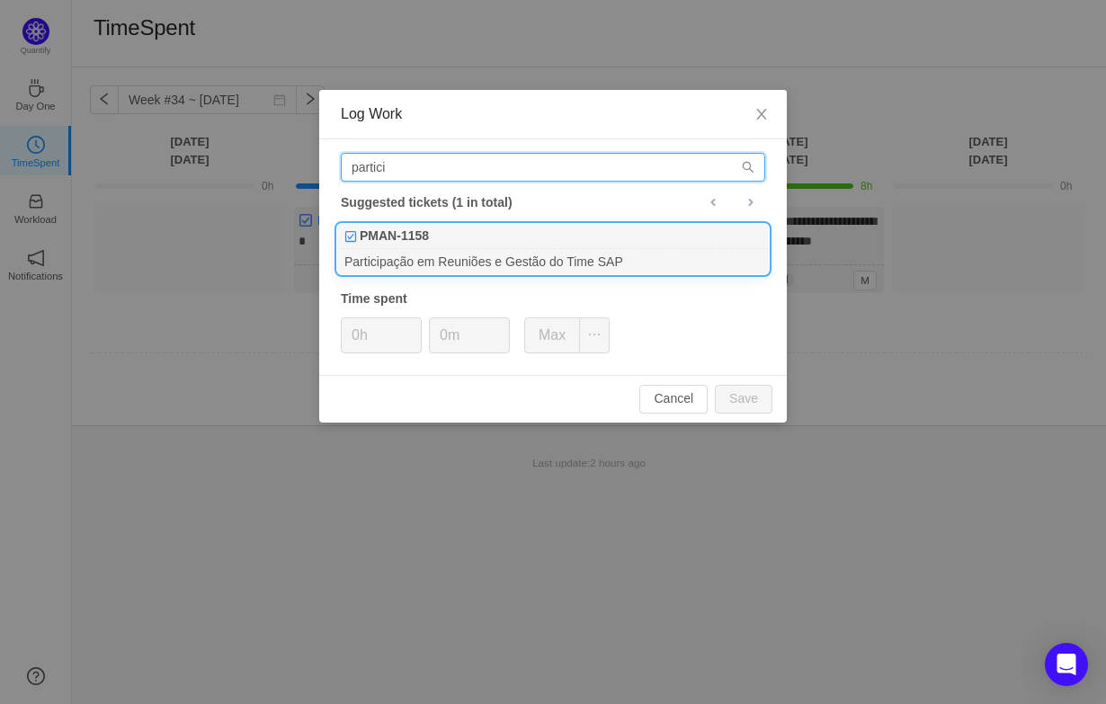
type input "partici"
click at [515, 252] on div "Participação em Reuniões e Gestão do Time SAP" at bounding box center [553, 261] width 432 height 24
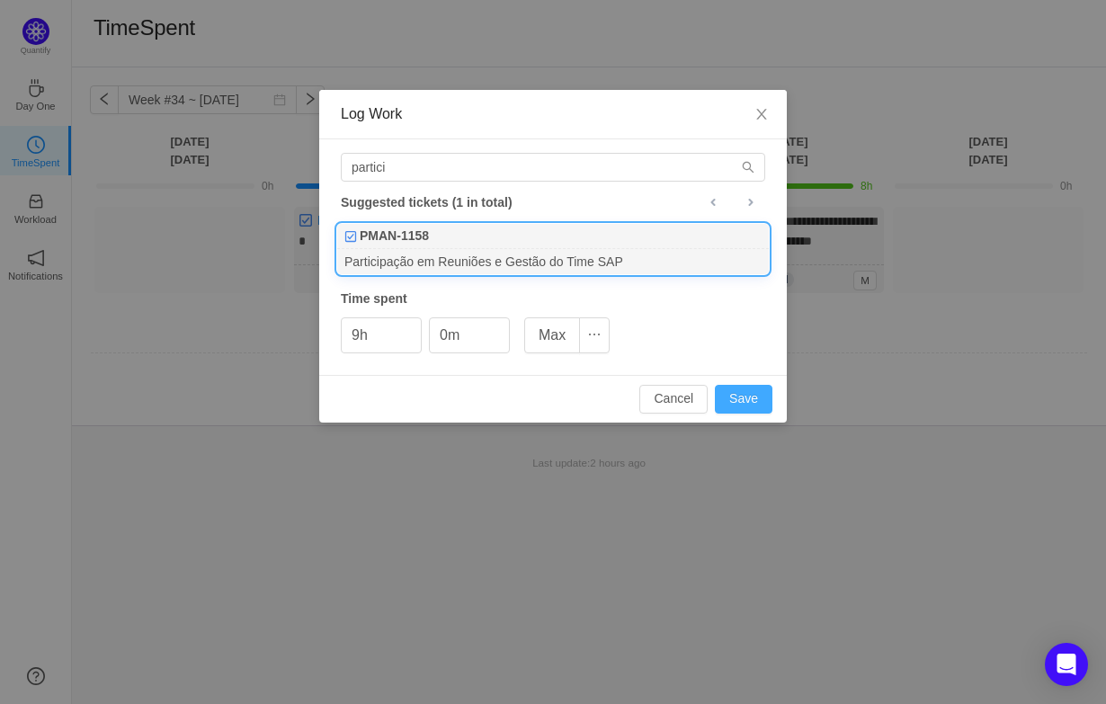
click at [737, 400] on button "Save" at bounding box center [744, 399] width 58 height 29
type input "0h"
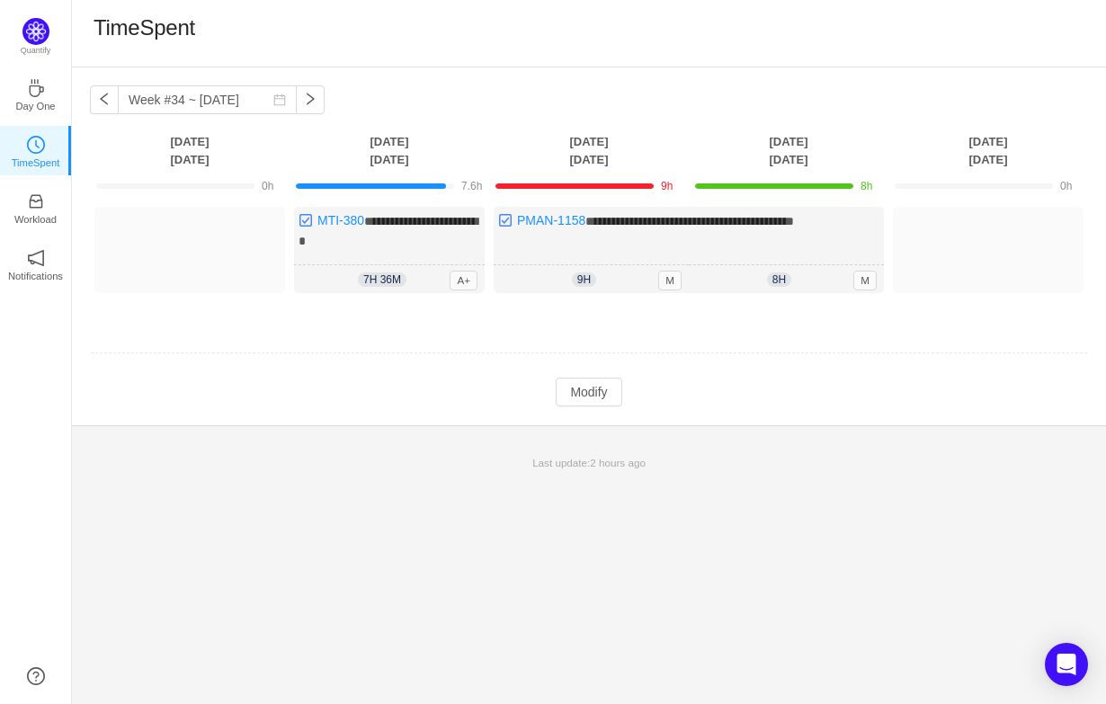
click at [692, 353] on div at bounding box center [589, 353] width 997 height 1
click at [670, 278] on span "M" at bounding box center [669, 281] width 23 height 20
click at [666, 282] on span "M" at bounding box center [669, 281] width 23 height 20
click at [588, 278] on span "9h" at bounding box center [584, 280] width 24 height 14
click at [600, 321] on td "**********" at bounding box center [589, 266] width 998 height 130
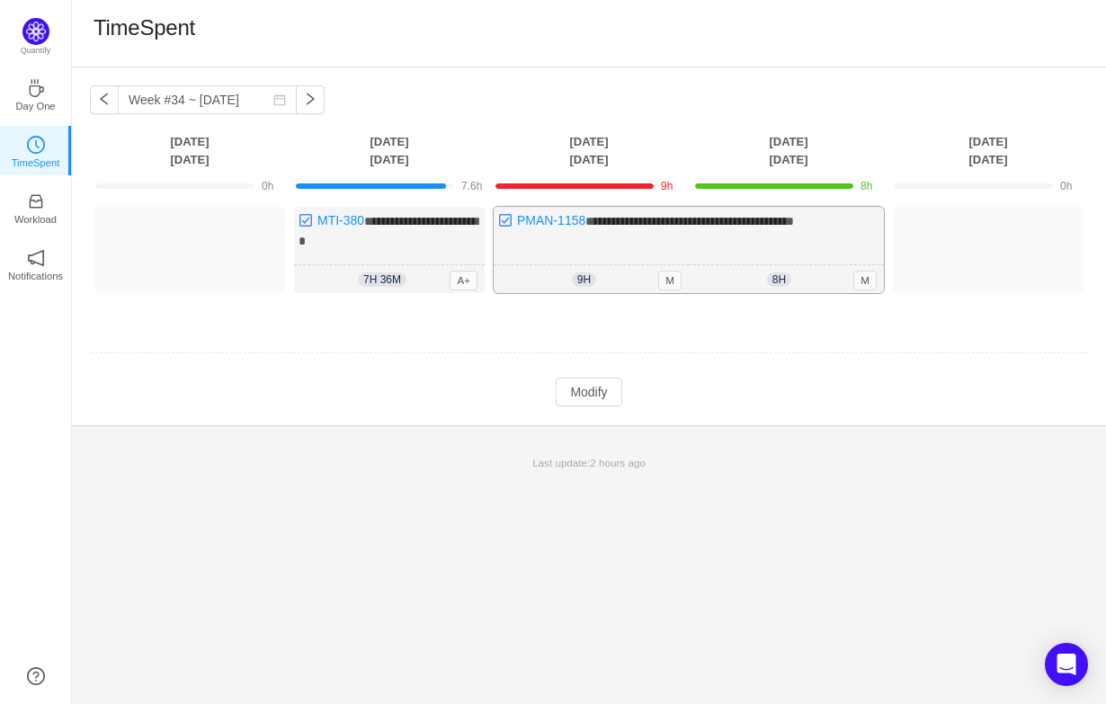
click at [614, 221] on span "**********" at bounding box center [689, 221] width 209 height 13
click at [585, 324] on td "**********" at bounding box center [589, 266] width 998 height 130
click at [32, 211] on p "Workload" at bounding box center [35, 219] width 42 height 16
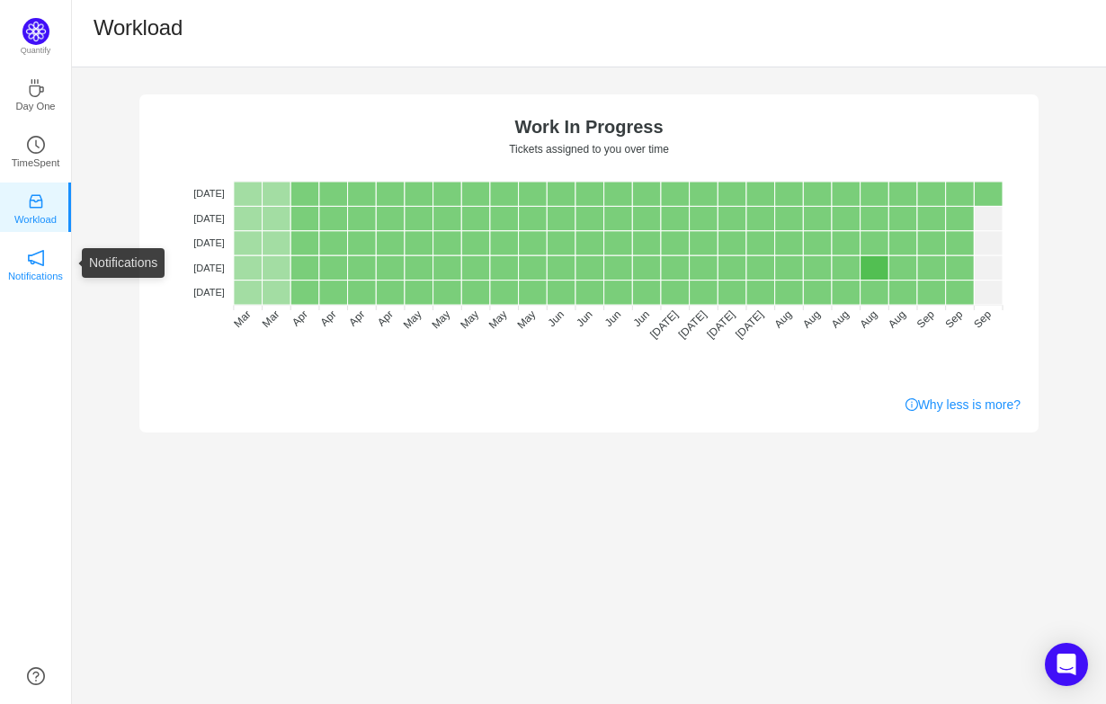
click at [45, 259] on link "Notifications" at bounding box center [36, 264] width 18 height 18
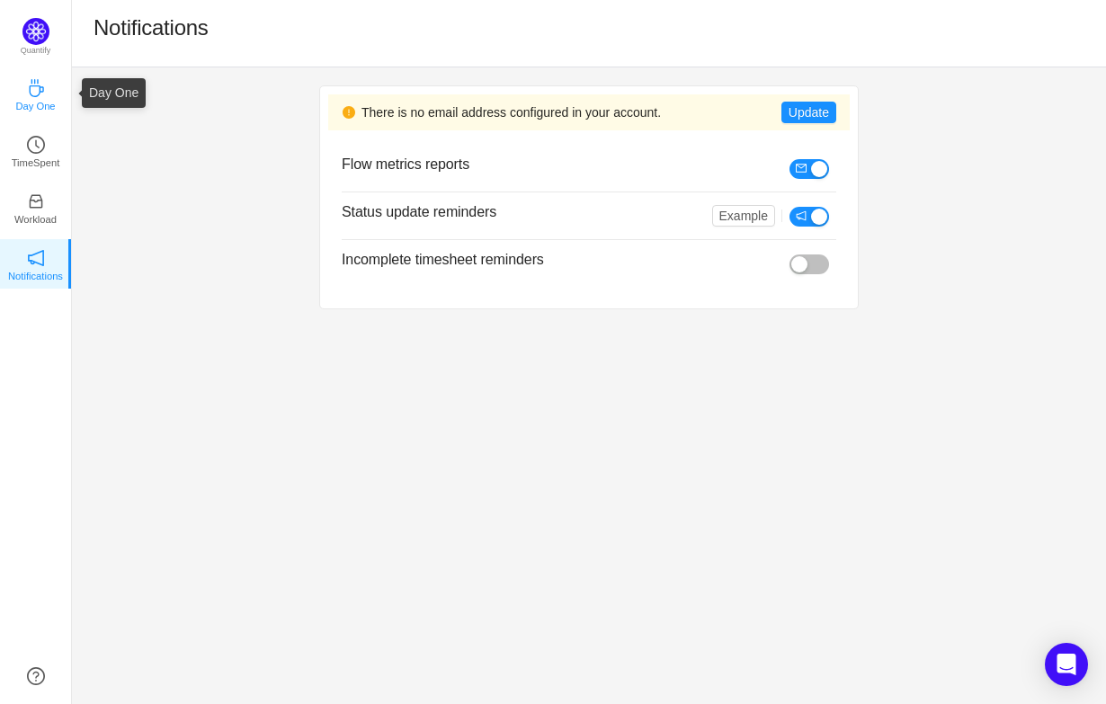
click at [35, 101] on p "Day One" at bounding box center [35, 106] width 40 height 16
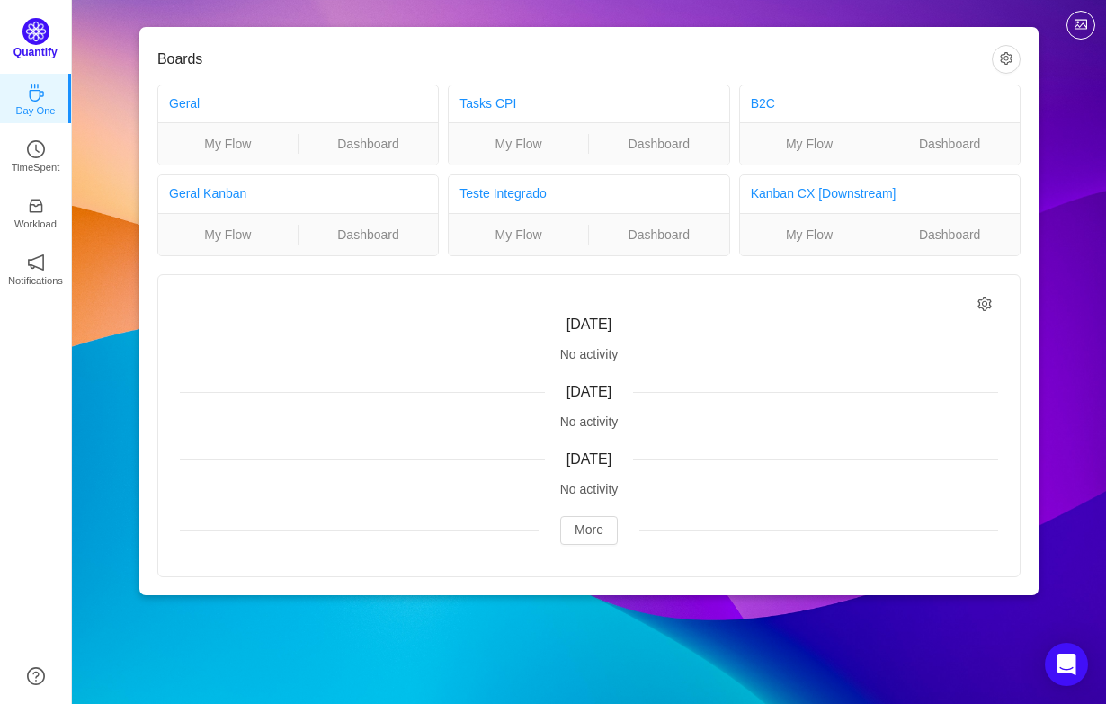
click at [31, 37] on img at bounding box center [35, 31] width 27 height 27
click at [31, 216] on p "Workload" at bounding box center [35, 219] width 42 height 16
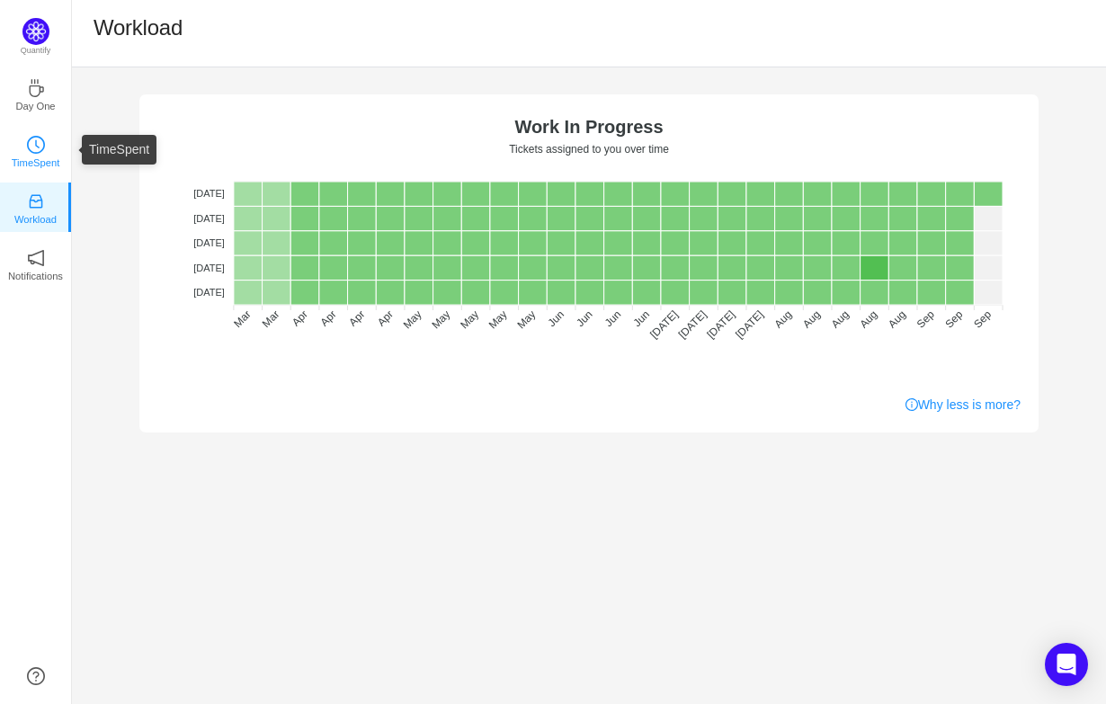
click at [37, 163] on p "TimeSpent" at bounding box center [36, 163] width 49 height 16
